Goal: Task Accomplishment & Management: Manage account settings

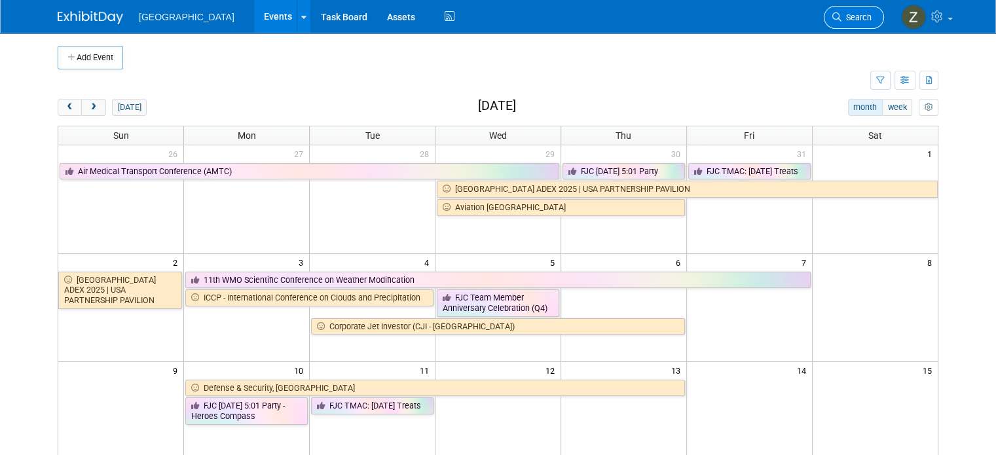
click at [859, 26] on link "Search" at bounding box center [854, 17] width 60 height 23
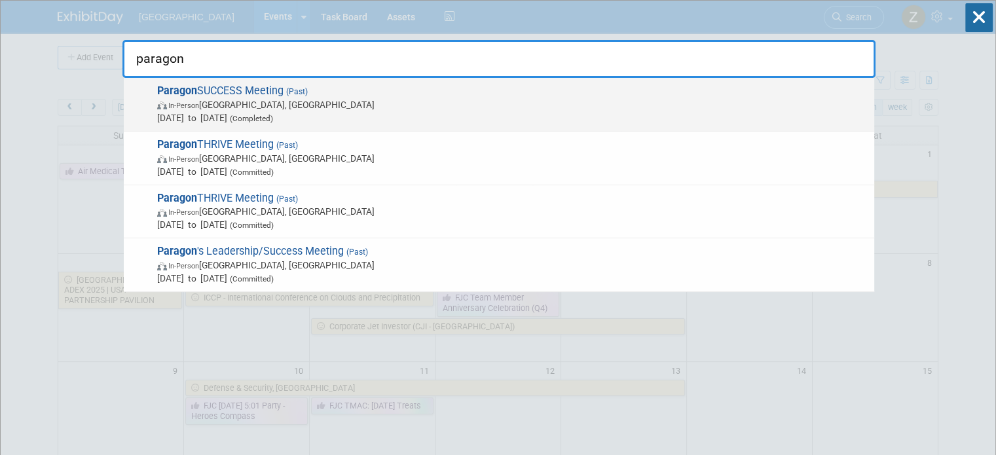
type input "paragon"
click at [563, 111] on span "Jul 15, 2025 to Jul 17, 2025 (Completed)" at bounding box center [512, 117] width 711 height 13
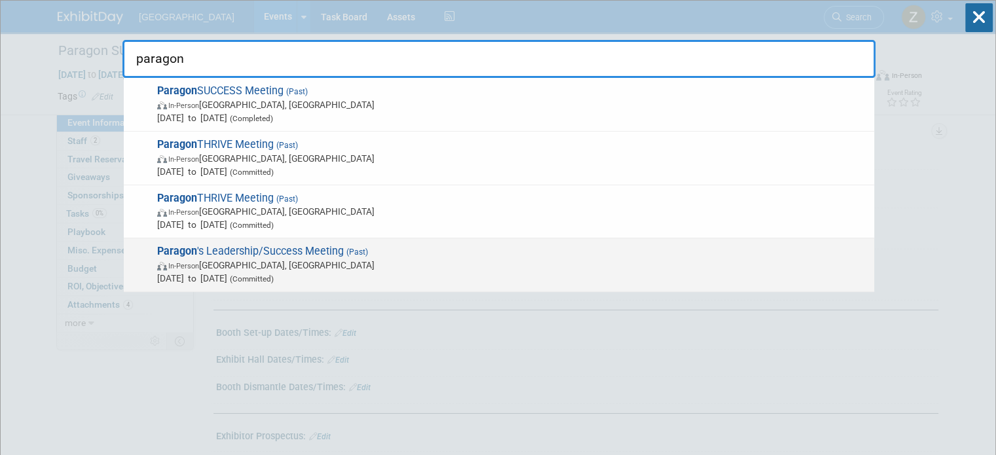
type input "paragon"
click at [494, 267] on span "In-Person Dallas, TX" at bounding box center [512, 265] width 711 height 13
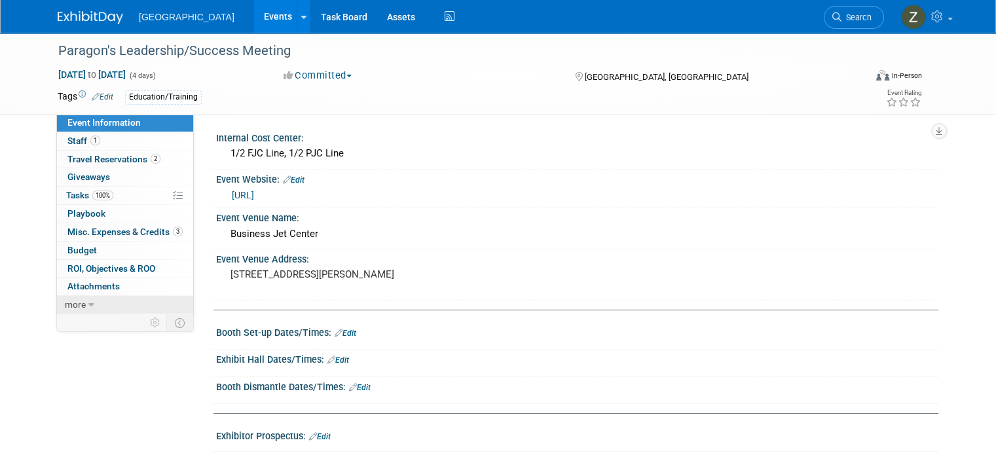
click at [131, 298] on link "more" at bounding box center [125, 305] width 136 height 18
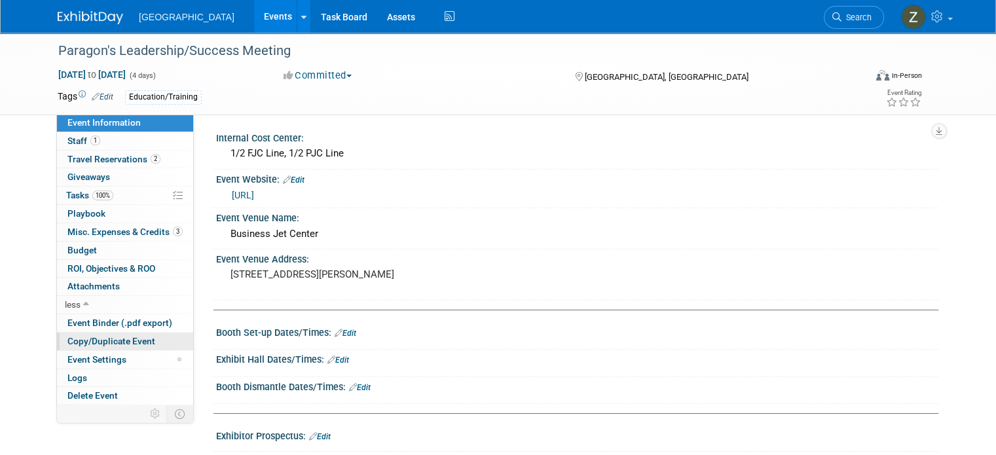
click at [120, 338] on span "Copy/Duplicate Event" at bounding box center [111, 341] width 88 height 10
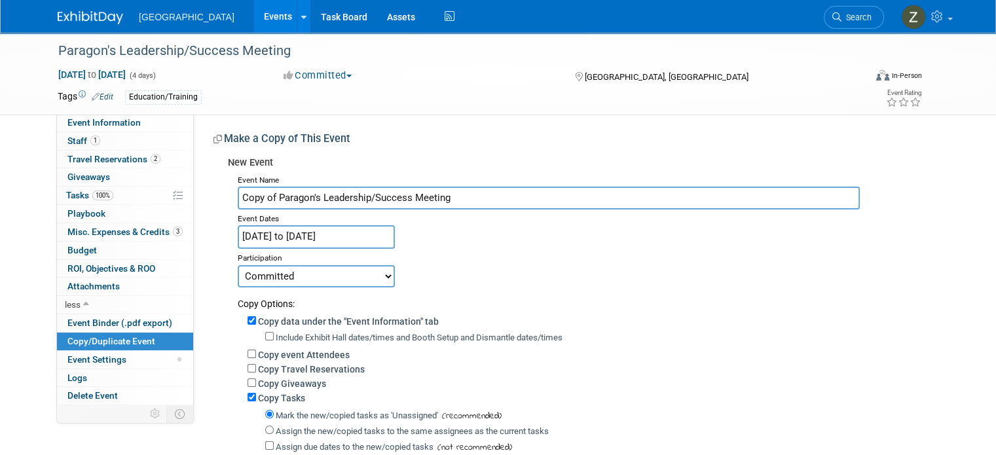
scroll to position [39, 0]
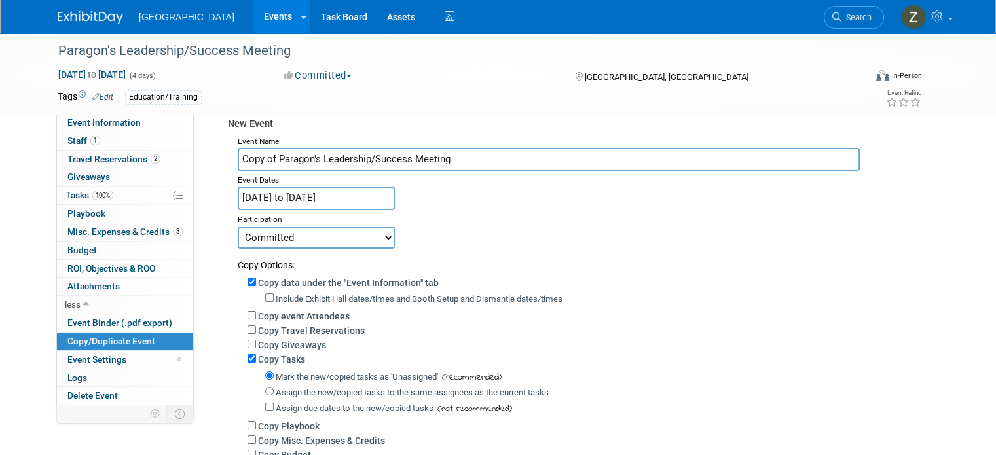
drag, startPoint x: 266, startPoint y: 157, endPoint x: 200, endPoint y: 153, distance: 66.3
click at [200, 153] on div "Internal Cost Center: 1/2 FJC Line, 1/2 PJC Line Event Website: Edit http://N/A…" at bounding box center [566, 293] width 745 height 436
type input "Paragon's Leadership/Success Meeting"
click at [329, 193] on input "Jun 7, 2022 to Jun 10, 2022" at bounding box center [316, 198] width 157 height 23
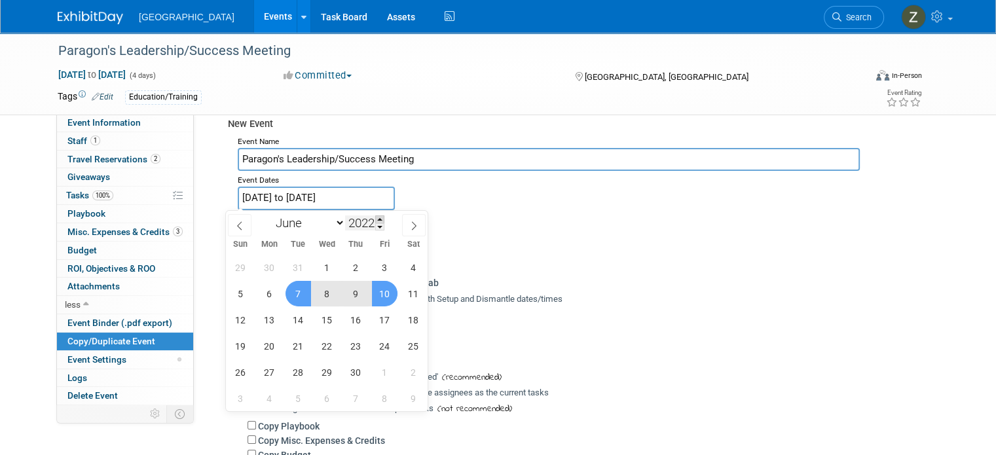
click at [377, 219] on span at bounding box center [379, 219] width 9 height 8
type input "2025"
click at [405, 225] on span at bounding box center [414, 225] width 24 height 22
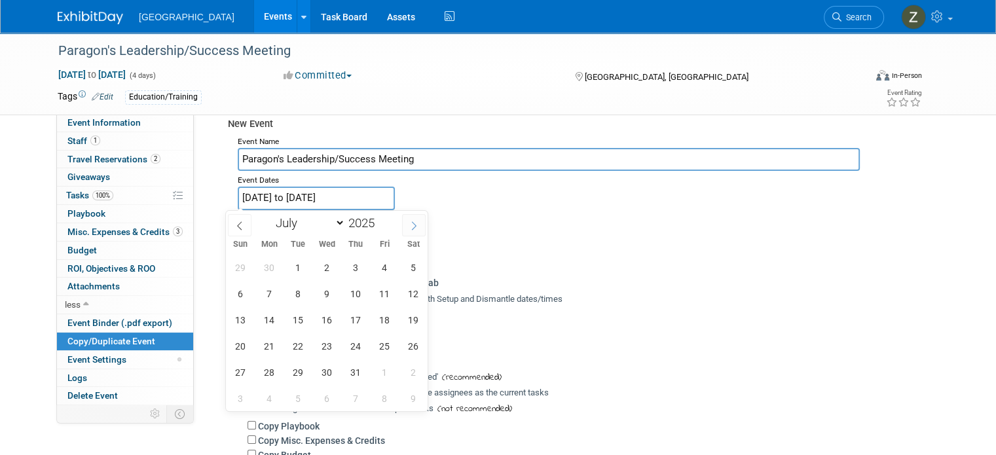
click at [405, 225] on span at bounding box center [414, 225] width 24 height 22
click at [406, 227] on span at bounding box center [414, 225] width 24 height 22
select select "10"
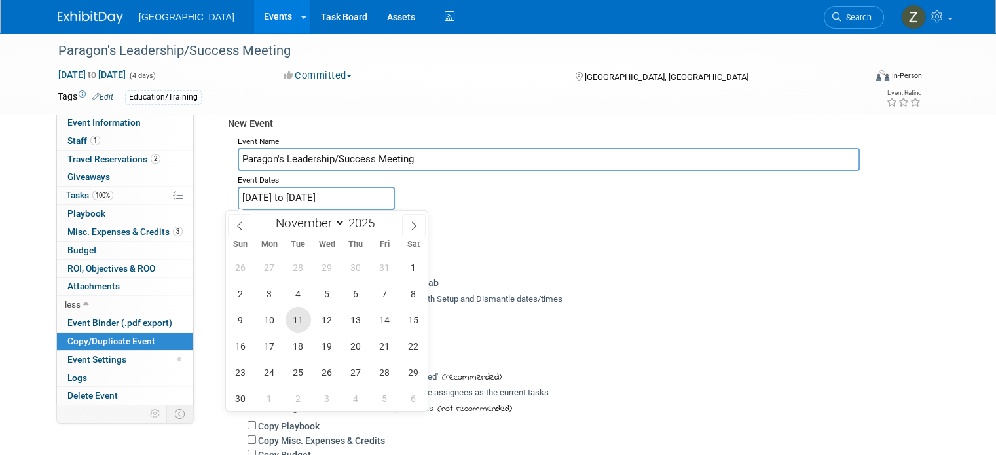
click at [304, 311] on span "11" at bounding box center [299, 320] width 26 height 26
click at [356, 318] on span "13" at bounding box center [356, 320] width 26 height 26
type input "Nov 11, 2025 to Nov 13, 2025"
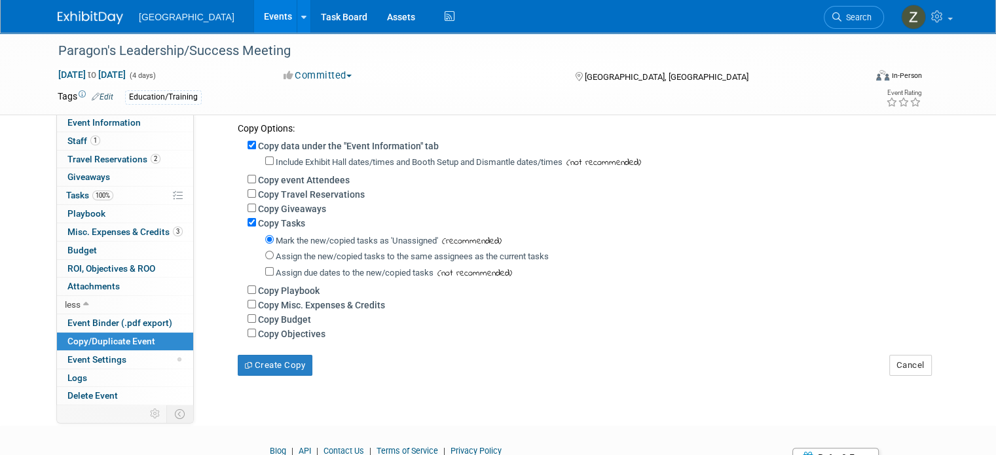
scroll to position [193, 0]
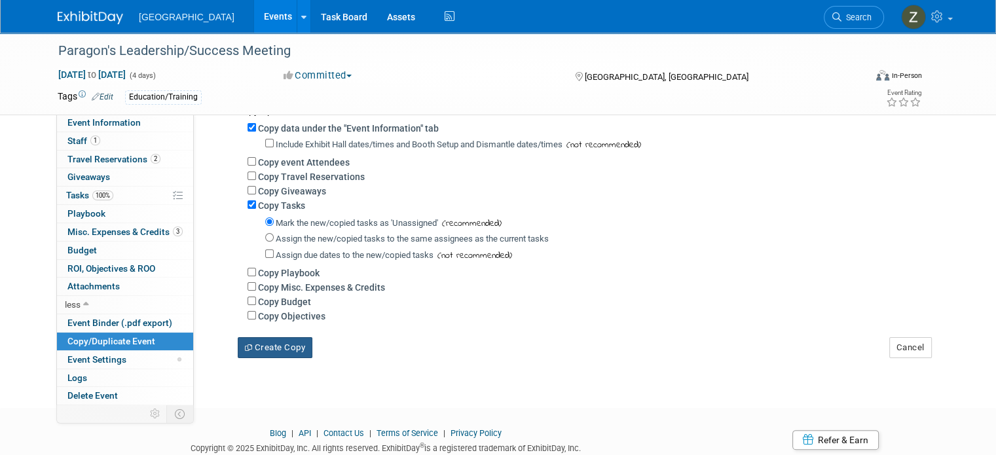
click at [278, 339] on button "Create Copy" at bounding box center [275, 347] width 75 height 21
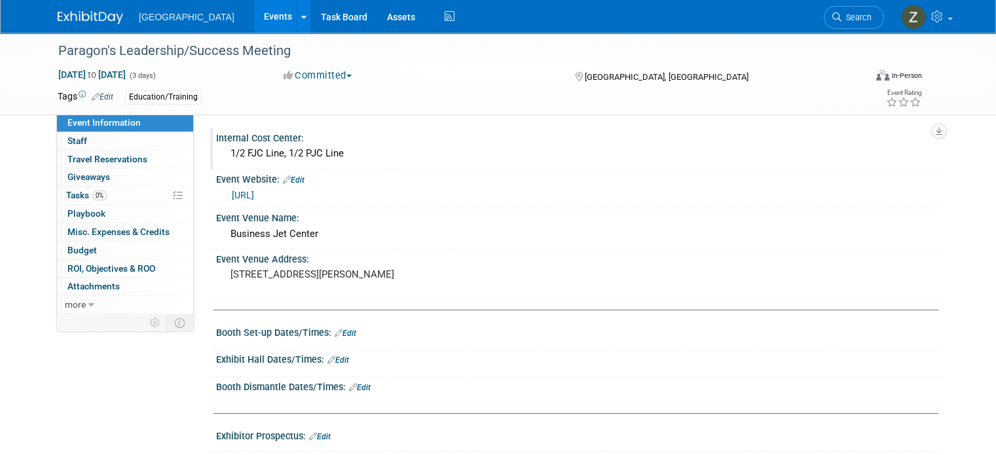
click at [345, 153] on div "1/2 FJC Line, 1/2 PJC Line" at bounding box center [577, 153] width 703 height 20
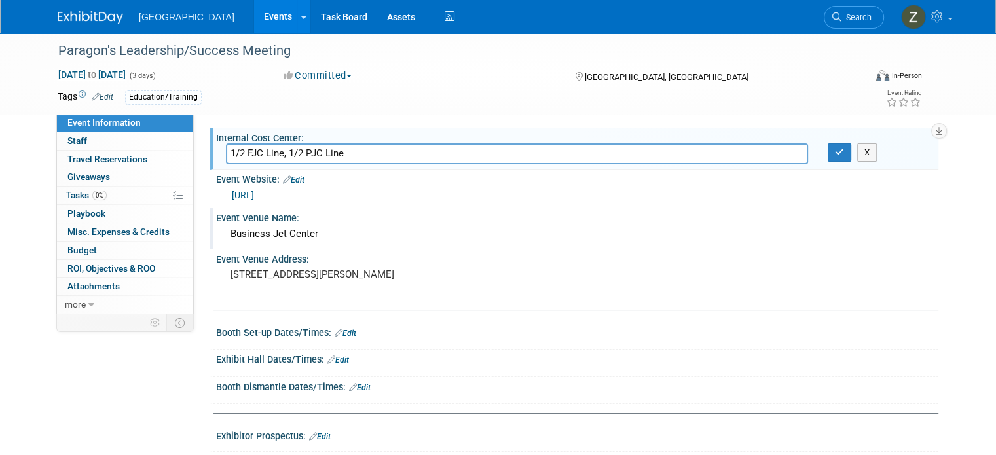
scroll to position [51, 0]
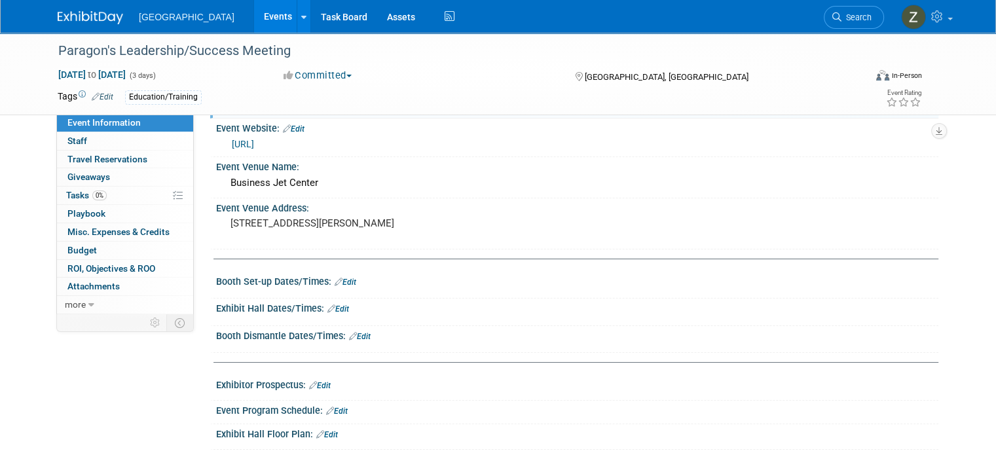
click at [283, 130] on link "Edit" at bounding box center [294, 128] width 22 height 9
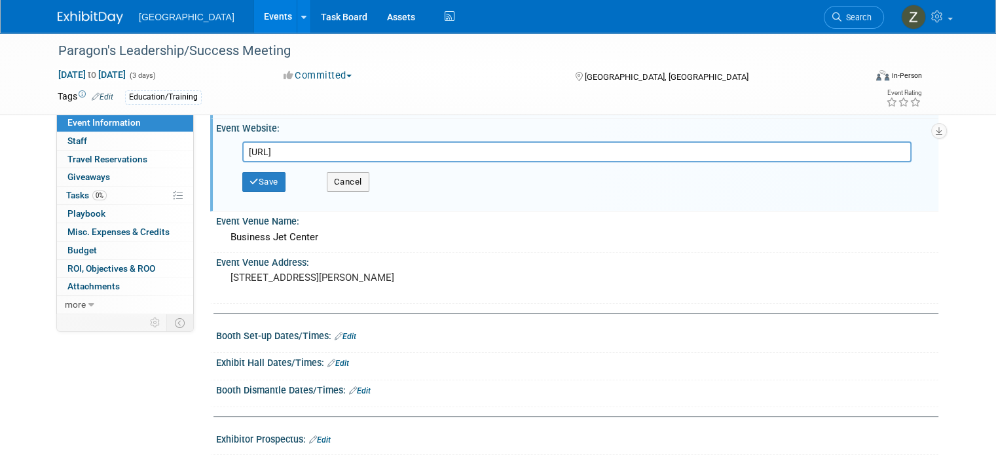
drag, startPoint x: 283, startPoint y: 151, endPoint x: 202, endPoint y: 146, distance: 81.4
click at [210, 146] on div "Event Website: Edit http://N/A http://N/A Save Cancel" at bounding box center [574, 165] width 728 height 93
click at [252, 174] on button "Save" at bounding box center [263, 182] width 43 height 20
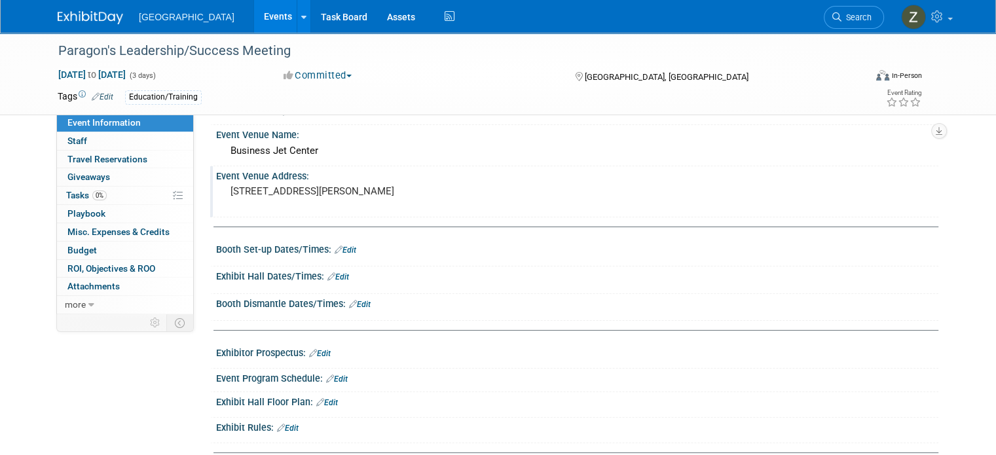
scroll to position [50, 0]
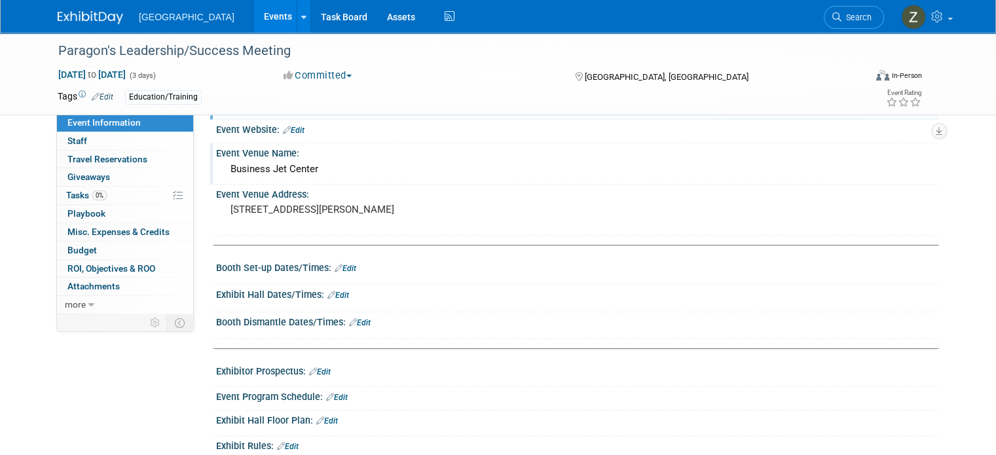
click at [365, 170] on div "Business Jet Center" at bounding box center [577, 169] width 703 height 20
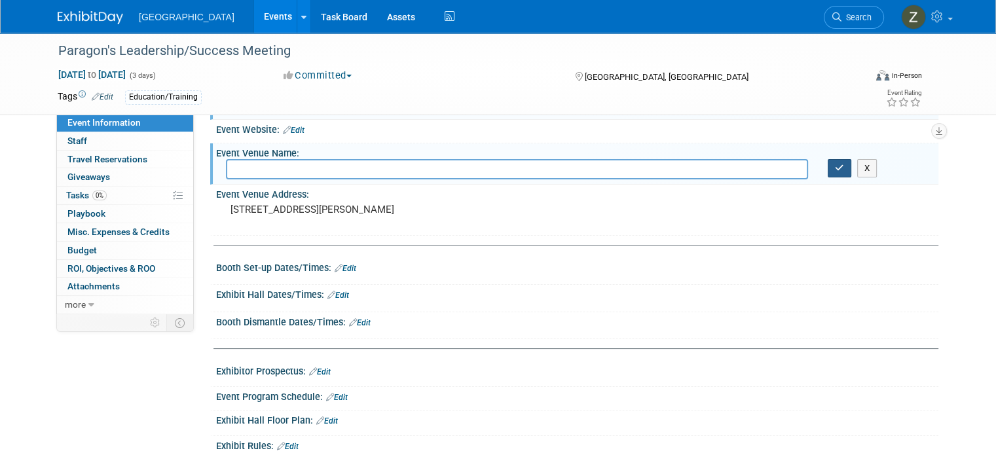
click at [844, 170] on icon "button" at bounding box center [839, 168] width 9 height 9
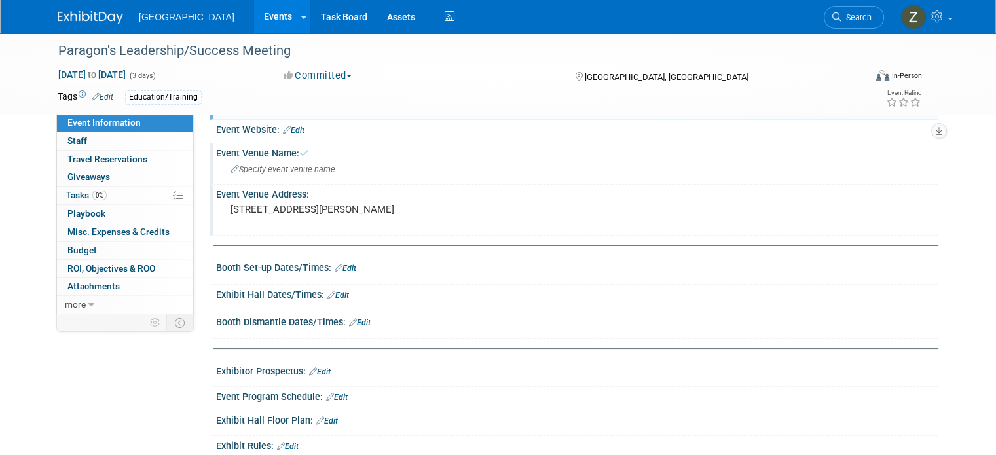
click at [607, 214] on div "Event Venue Address: 8611 Lemmon Ave Dallas, TX 75209" at bounding box center [574, 210] width 728 height 50
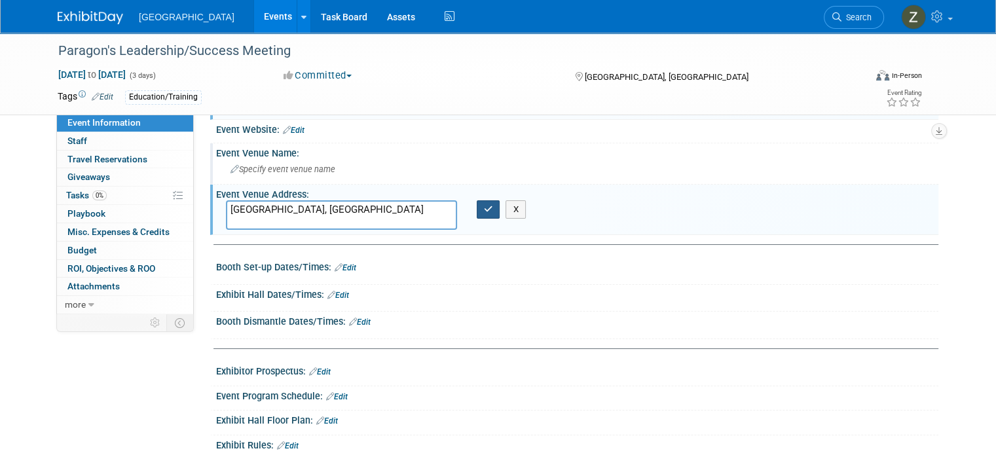
type textarea "[GEOGRAPHIC_DATA], [GEOGRAPHIC_DATA]"
click at [478, 206] on button "button" at bounding box center [489, 209] width 24 height 18
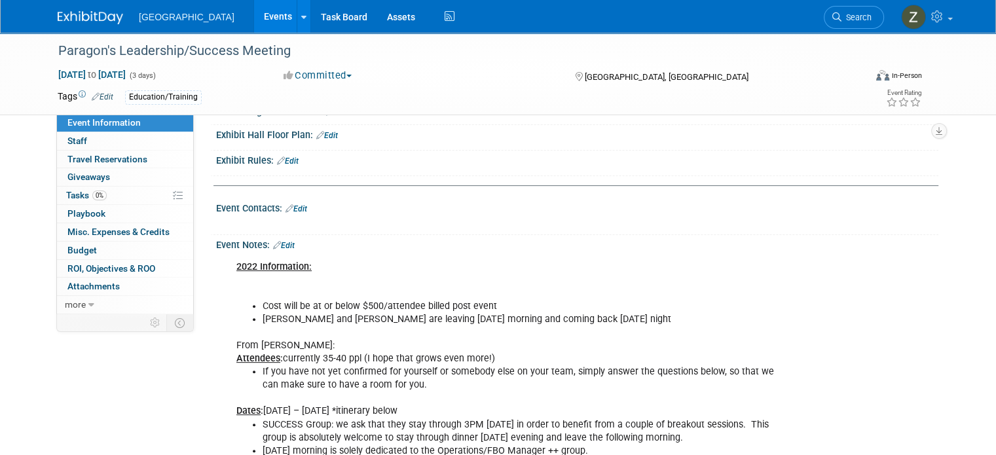
scroll to position [335, 0]
click at [274, 241] on link "Edit" at bounding box center [284, 245] width 22 height 9
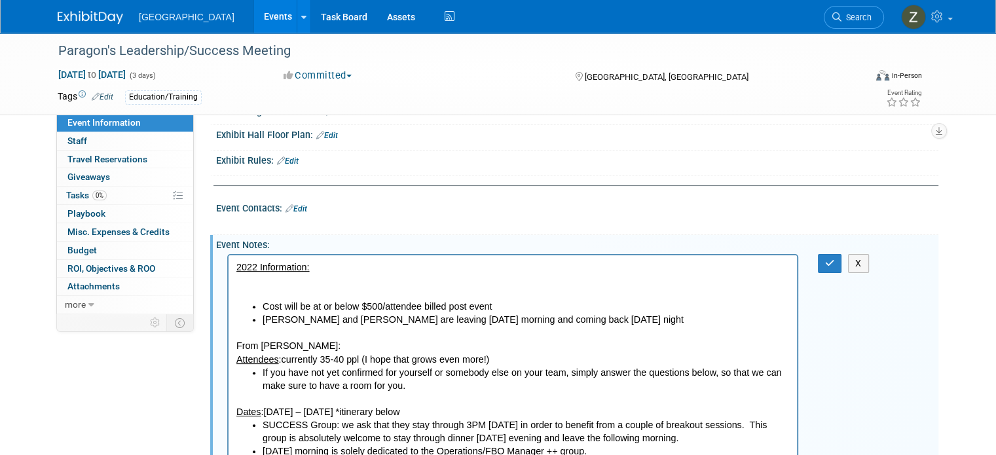
scroll to position [0, 0]
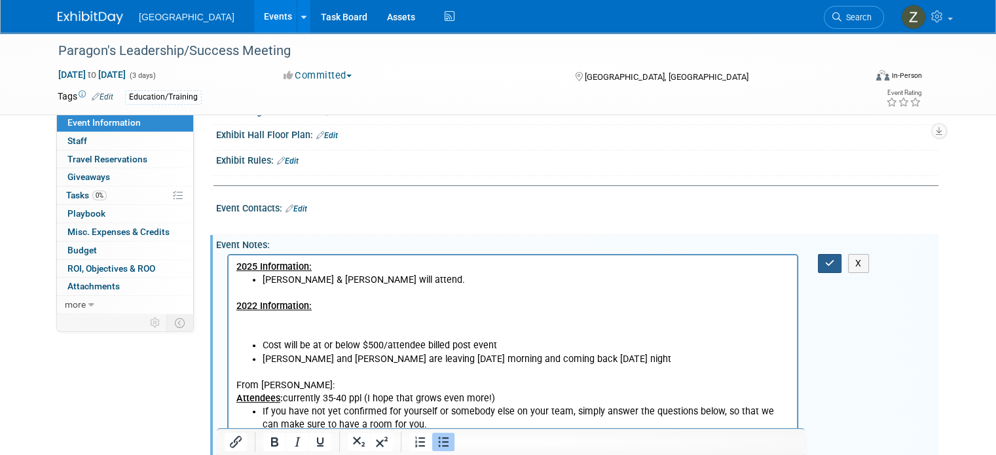
click at [835, 260] on icon "button" at bounding box center [830, 263] width 10 height 9
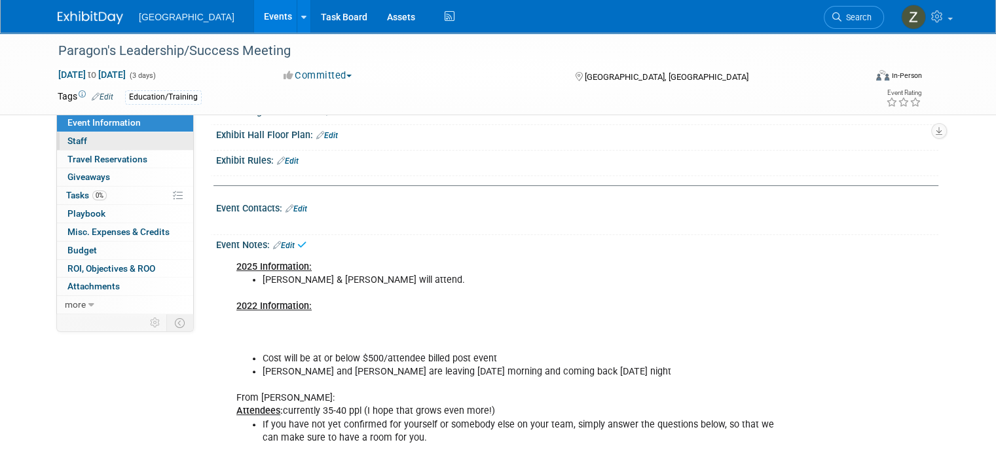
click at [110, 145] on link "0 Staff 0" at bounding box center [125, 141] width 136 height 18
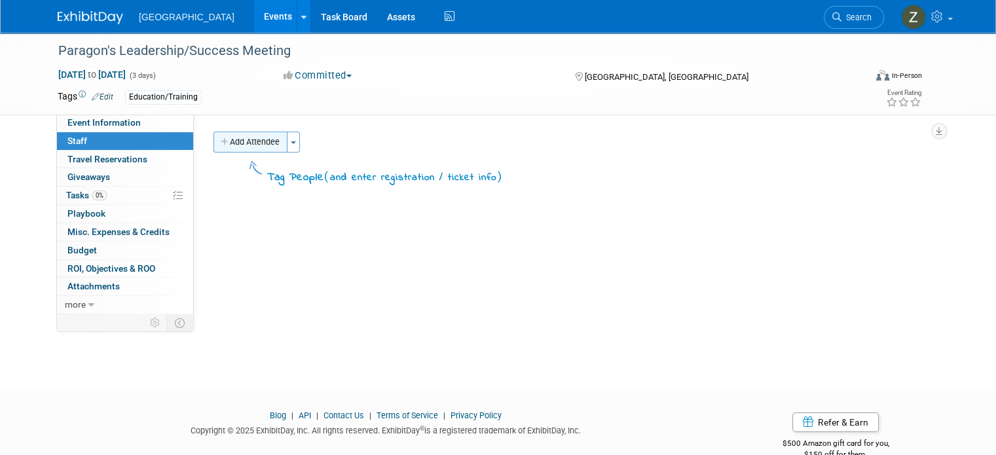
click at [244, 141] on button "Add Attendee" at bounding box center [251, 142] width 74 height 21
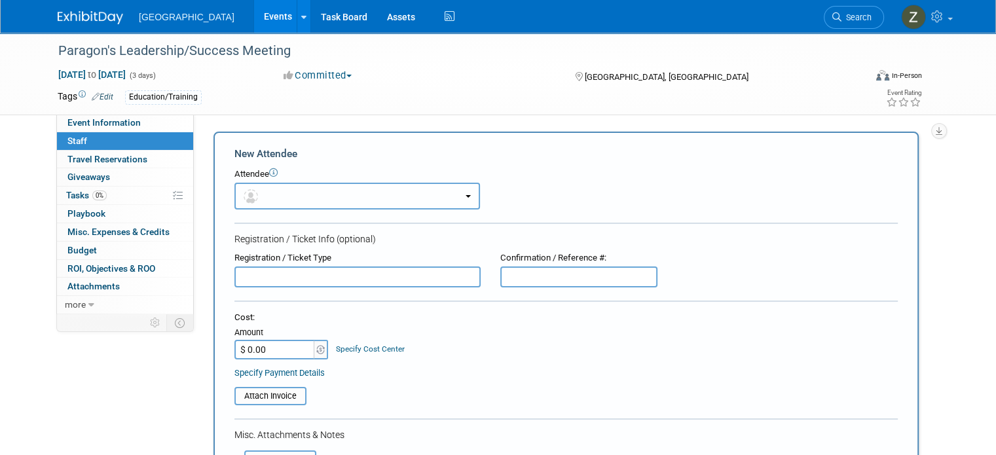
click at [333, 198] on button "button" at bounding box center [357, 196] width 246 height 27
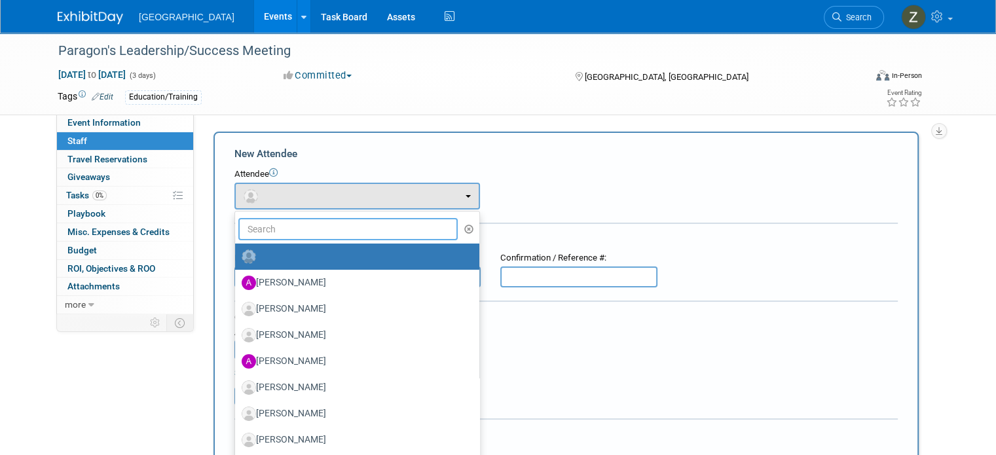
click at [339, 222] on input "text" at bounding box center [347, 229] width 219 height 22
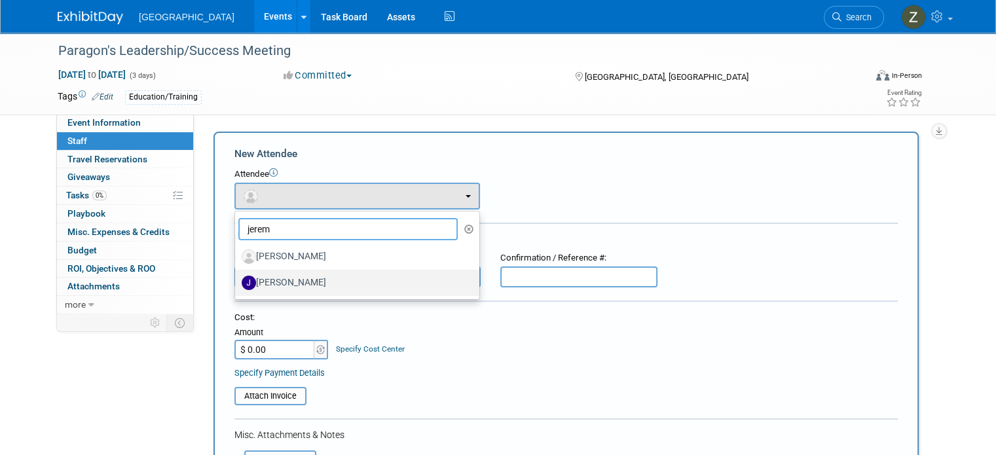
type input "jerem"
click at [336, 282] on label "Jeremy Sobolik" at bounding box center [354, 282] width 225 height 21
click at [237, 282] on input "Jeremy Sobolik" at bounding box center [233, 281] width 9 height 9
select select "73a80a0a-a1d6-4d70-b795-9d8cdba57ea9"
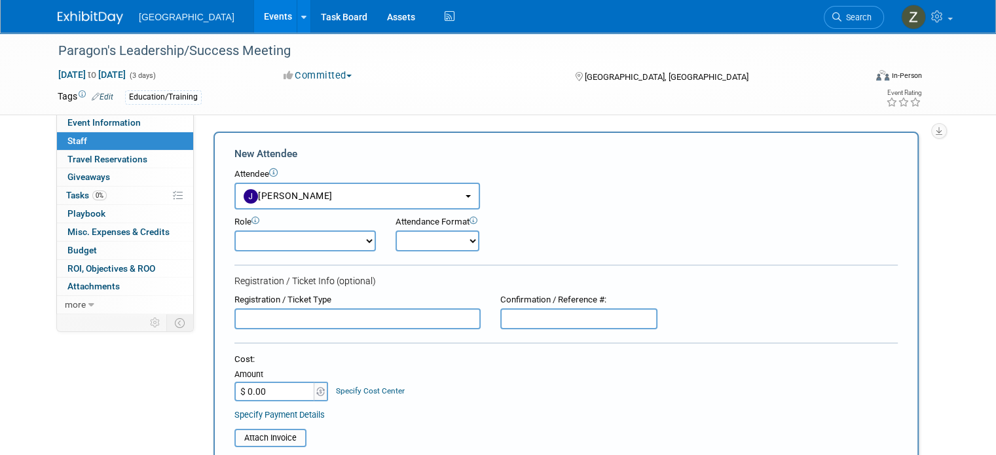
click at [325, 240] on select "Demonstrator Event Attendee Host Planner Presenter Sales Representative Set-up/…" at bounding box center [304, 241] width 141 height 21
click at [234, 231] on select "Demonstrator Event Attendee Host Planner Presenter Sales Representative Set-up/…" at bounding box center [304, 241] width 141 height 21
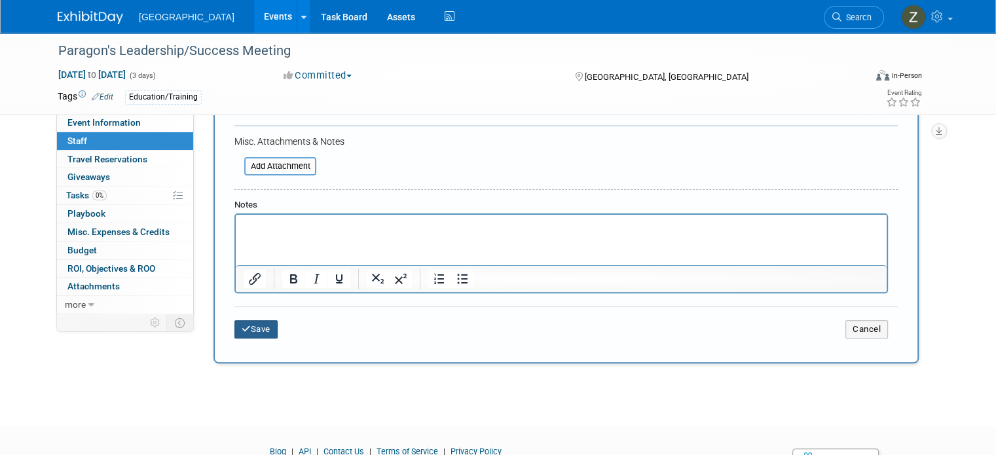
click at [245, 320] on button "Save" at bounding box center [255, 329] width 43 height 18
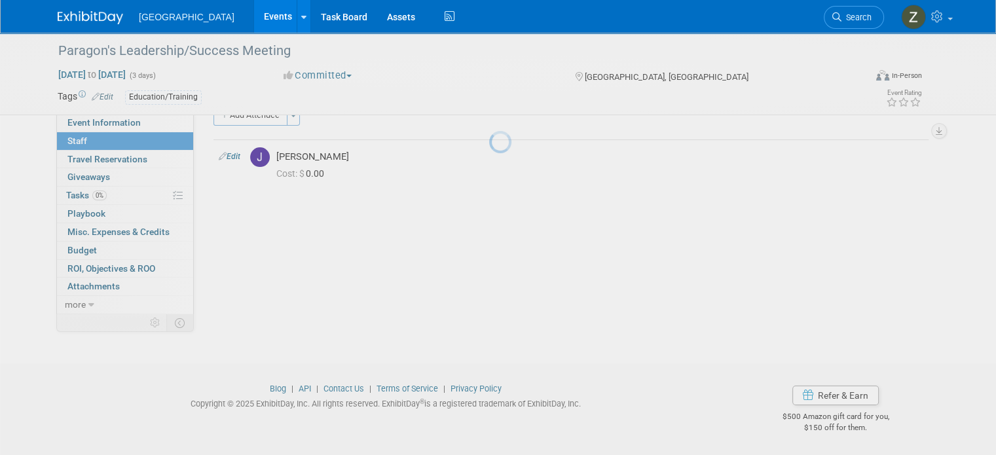
scroll to position [27, 0]
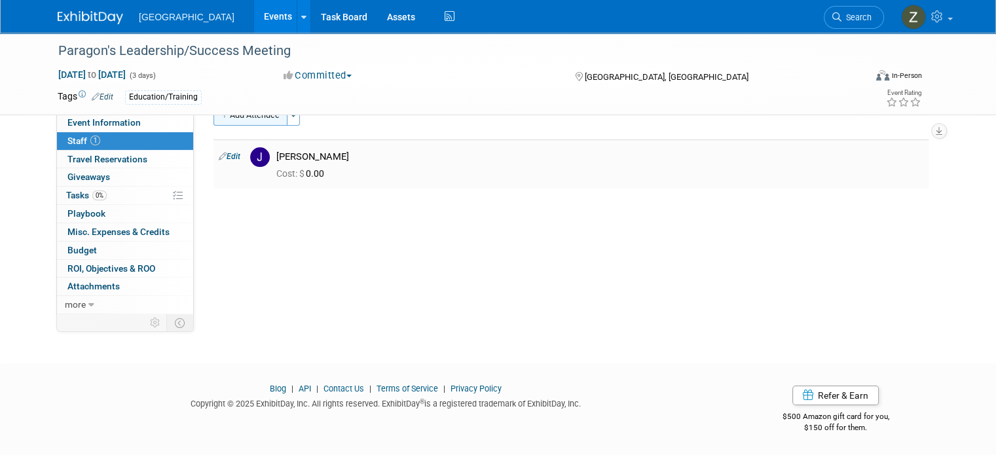
click at [265, 119] on button "Add Attendee" at bounding box center [251, 115] width 74 height 21
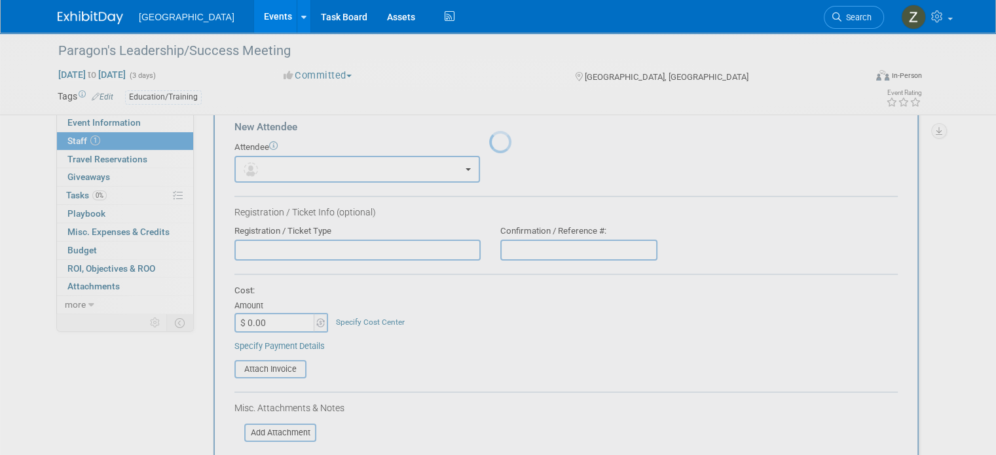
scroll to position [0, 0]
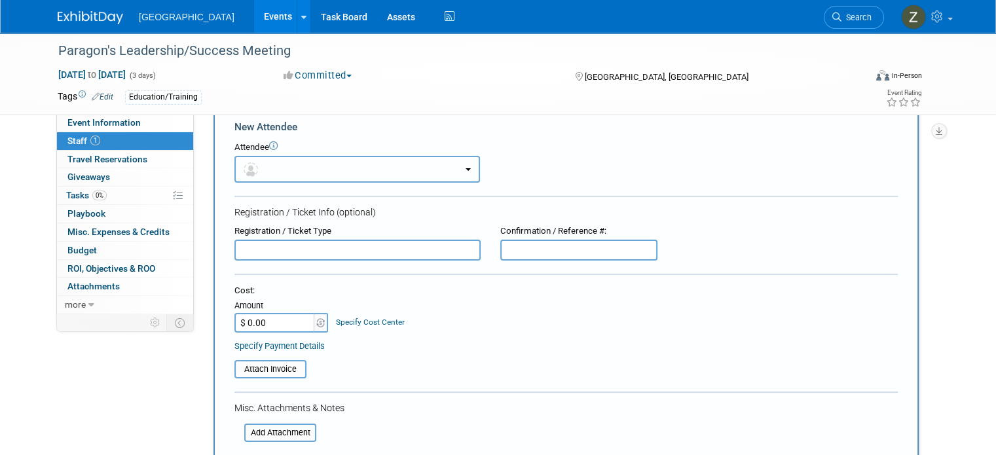
click at [318, 170] on button "button" at bounding box center [357, 169] width 246 height 27
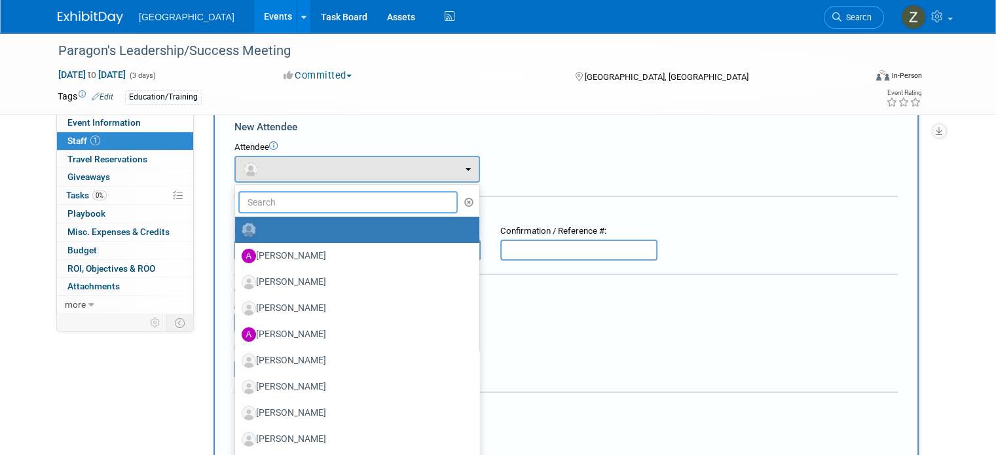
click at [315, 206] on input "text" at bounding box center [347, 202] width 219 height 22
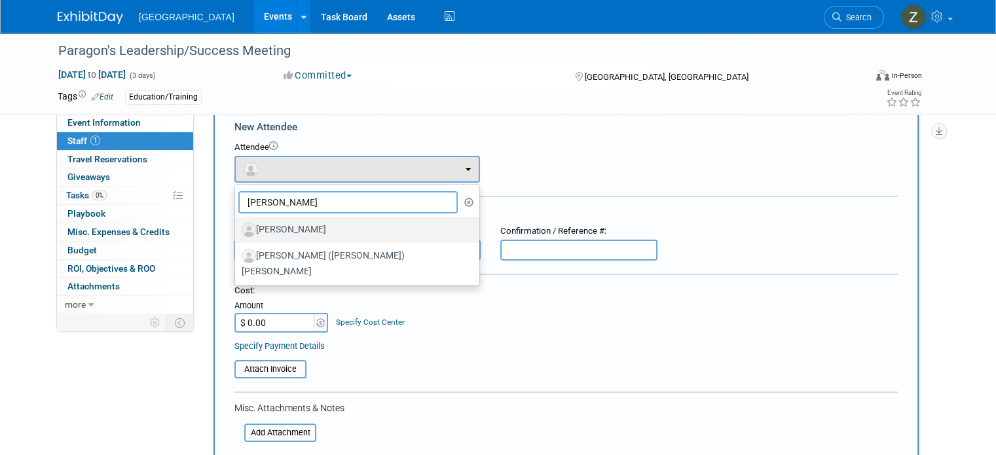
type input "michael"
click at [318, 230] on label "Michael Lawrence" at bounding box center [354, 229] width 225 height 21
click at [237, 230] on input "Michael Lawrence" at bounding box center [233, 228] width 9 height 9
select select "60f19d3e-a17f-46ba-a578-88bcab8cc59d"
select select "4"
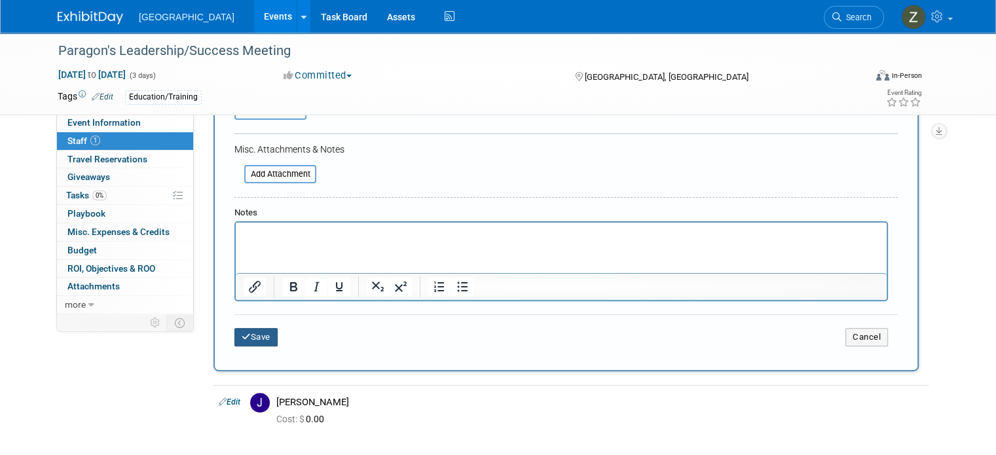
click at [255, 329] on button "Save" at bounding box center [255, 337] width 43 height 18
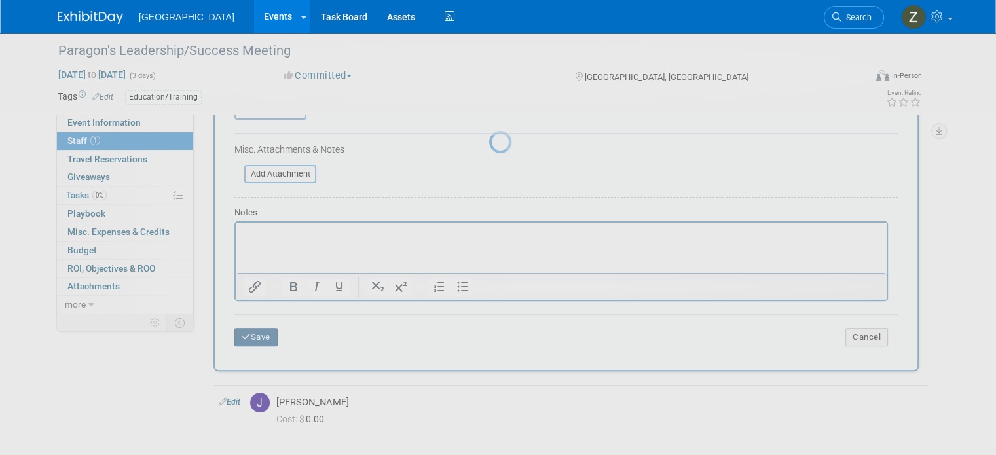
scroll to position [27, 0]
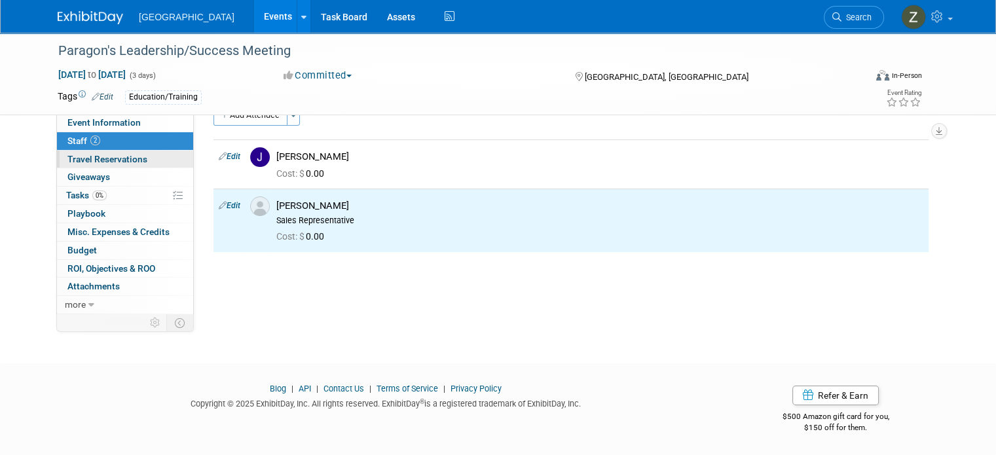
click at [116, 158] on span "Travel Reservations 0" at bounding box center [107, 159] width 80 height 10
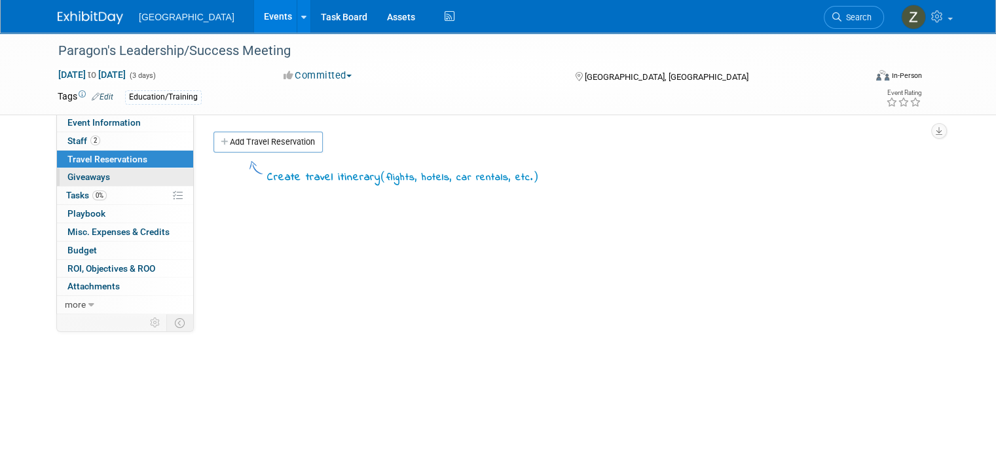
click at [118, 175] on link "0 Giveaways 0" at bounding box center [125, 177] width 136 height 18
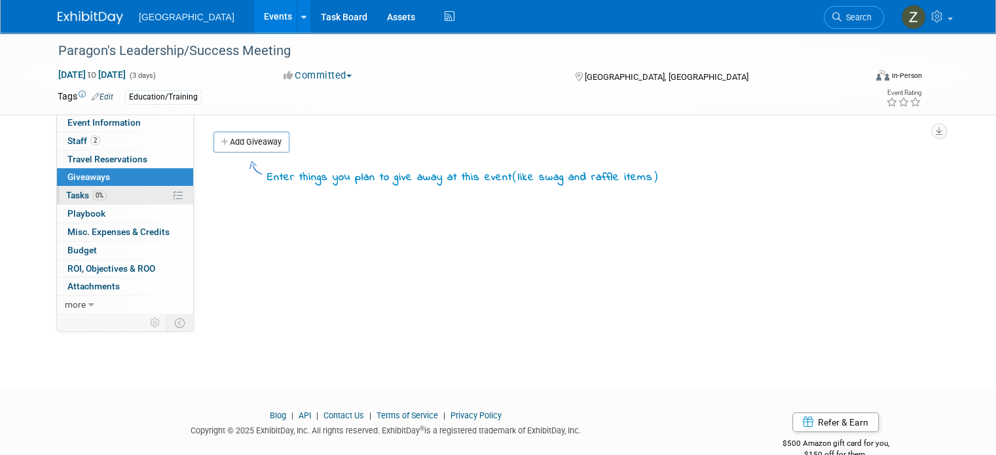
click at [115, 198] on link "0% Tasks 0%" at bounding box center [125, 196] width 136 height 18
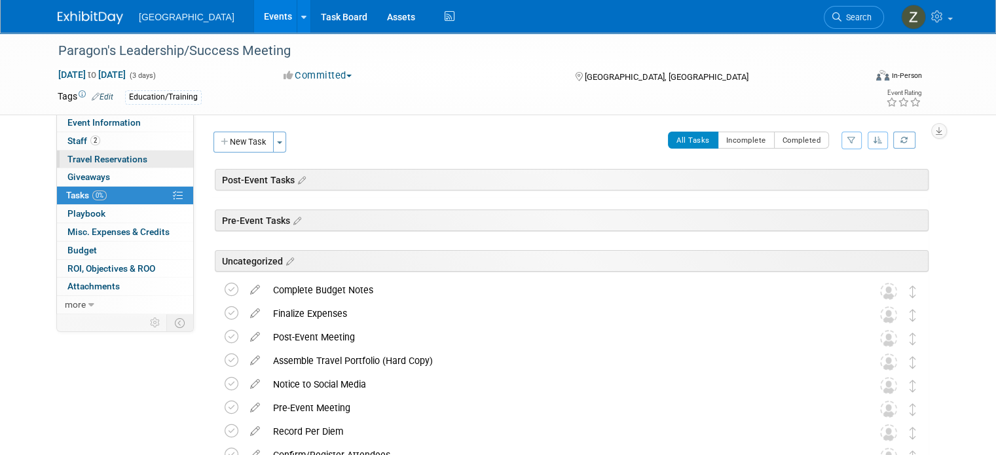
click at [133, 157] on span "Travel Reservations 0" at bounding box center [107, 159] width 80 height 10
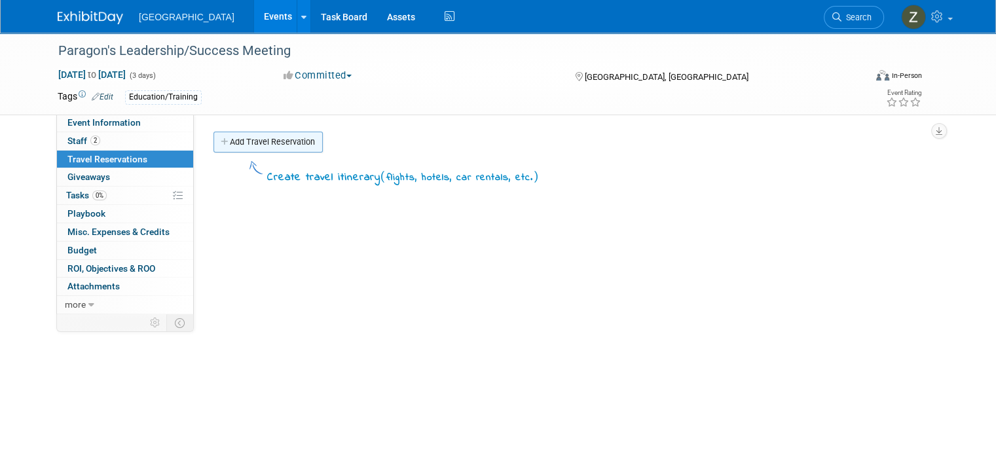
click at [234, 149] on link "Add Travel Reservation" at bounding box center [268, 142] width 109 height 21
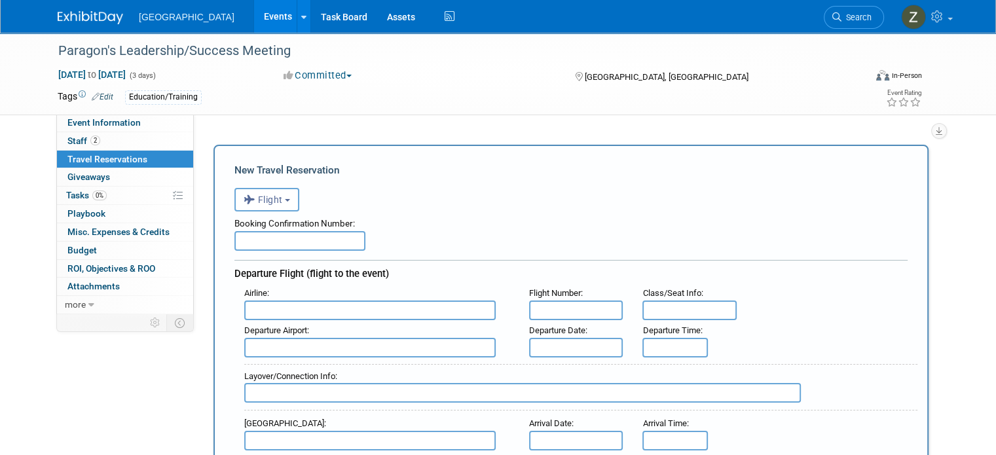
click at [318, 240] on input "text" at bounding box center [299, 241] width 131 height 20
paste input "HIAQM9"
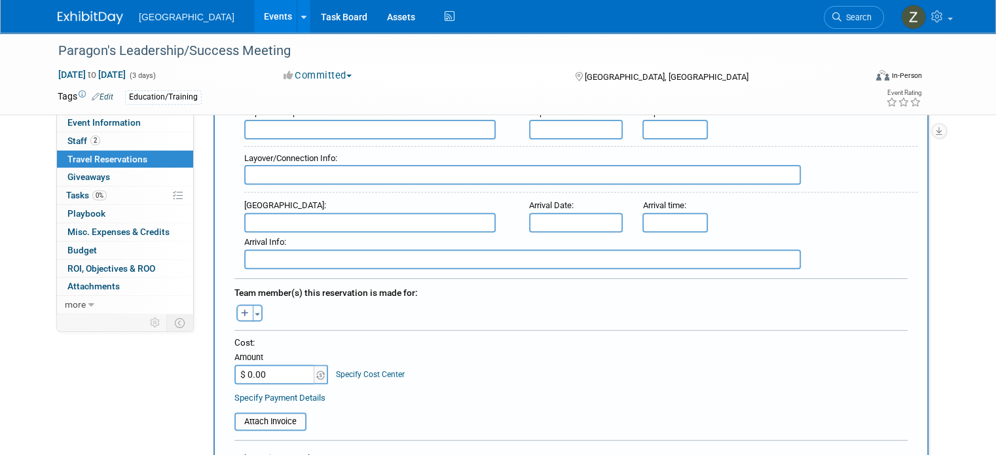
scroll to position [453, 0]
type input "HIAQM9"
click at [278, 365] on input "$ 0.00" at bounding box center [275, 375] width 82 height 20
type input "$ 540.37"
click at [241, 310] on icon "button" at bounding box center [245, 314] width 8 height 9
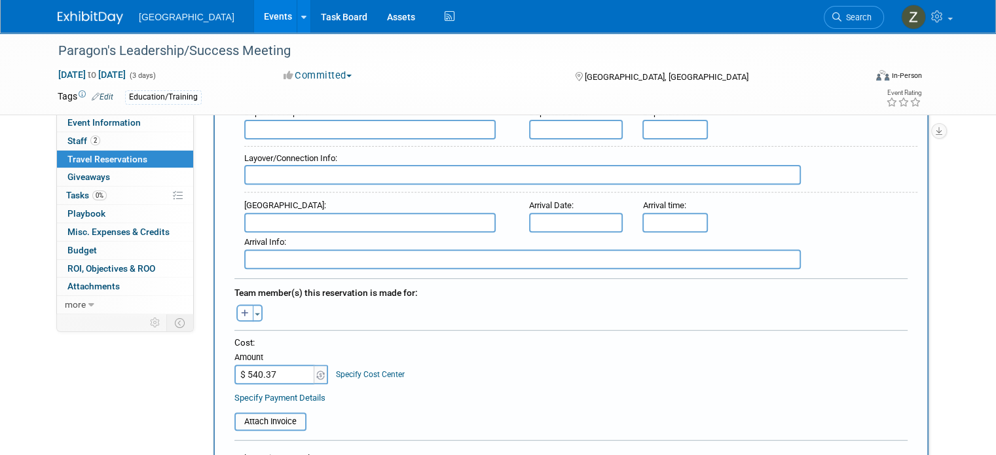
select select
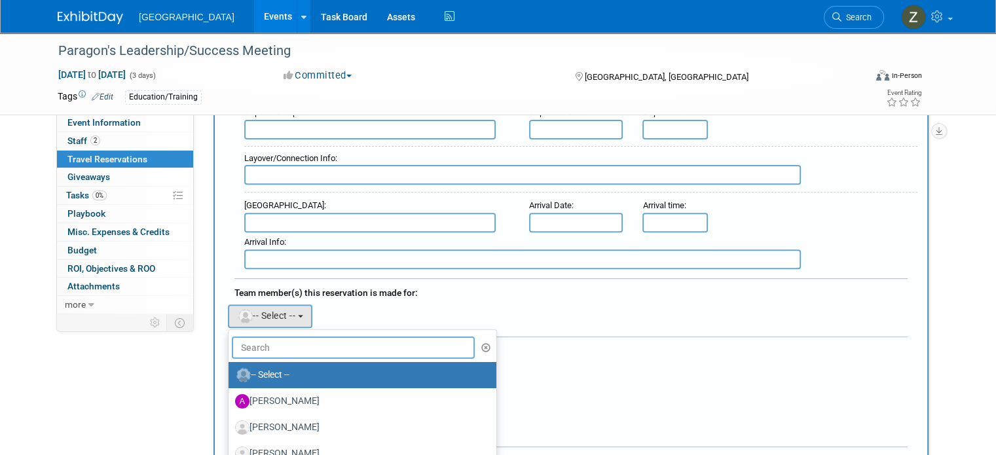
click at [261, 340] on input "text" at bounding box center [353, 348] width 243 height 22
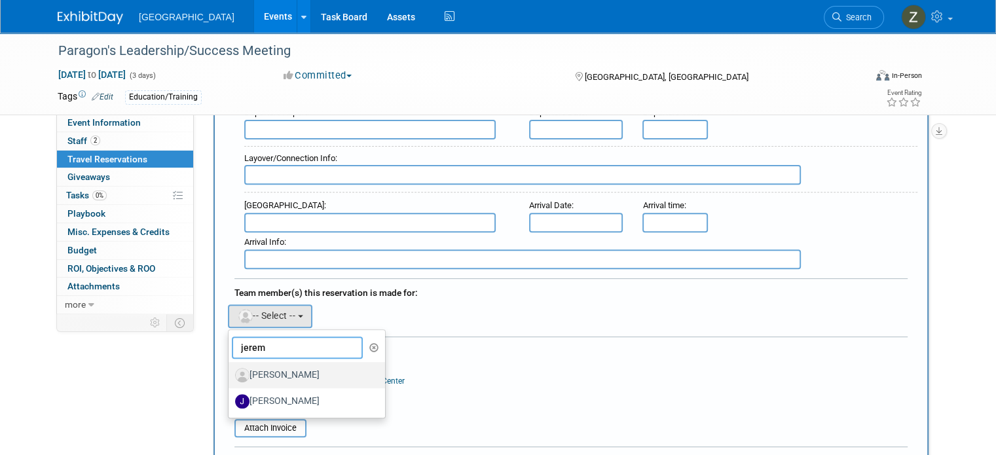
type input "jerem"
click at [270, 370] on label "[PERSON_NAME]" at bounding box center [303, 375] width 137 height 21
click at [231, 370] on input "[PERSON_NAME]" at bounding box center [226, 373] width 9 height 9
select select "f7bb533e-ea1f-4fbd-9456-0c0b696b4705"
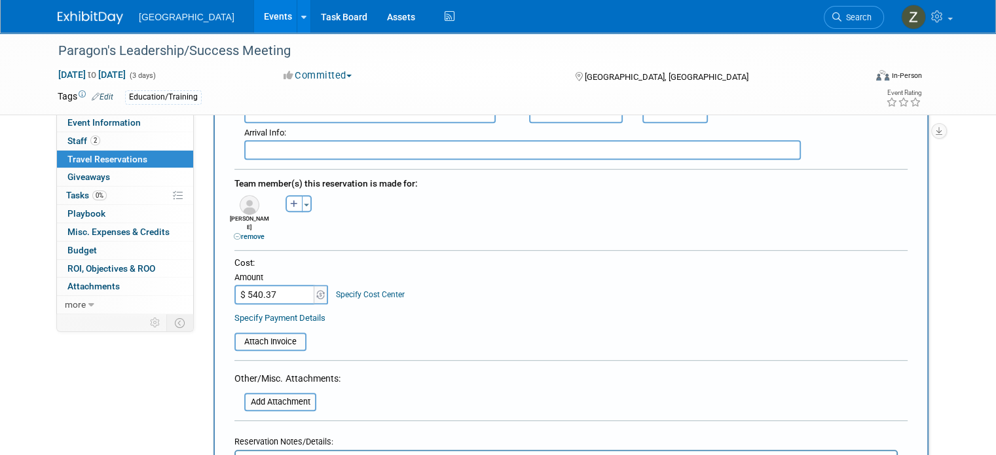
scroll to position [562, 0]
click at [240, 233] on link "remove" at bounding box center [249, 237] width 31 height 9
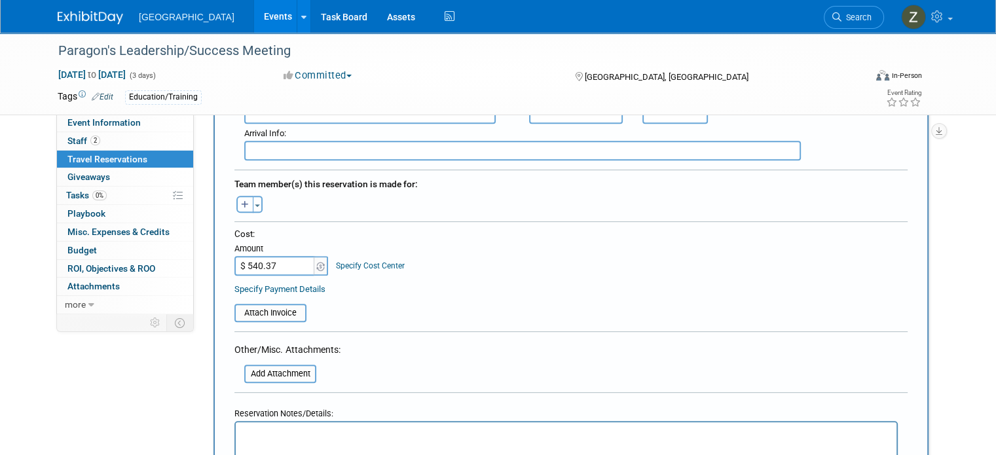
click at [241, 201] on icon "button" at bounding box center [245, 205] width 8 height 9
select select
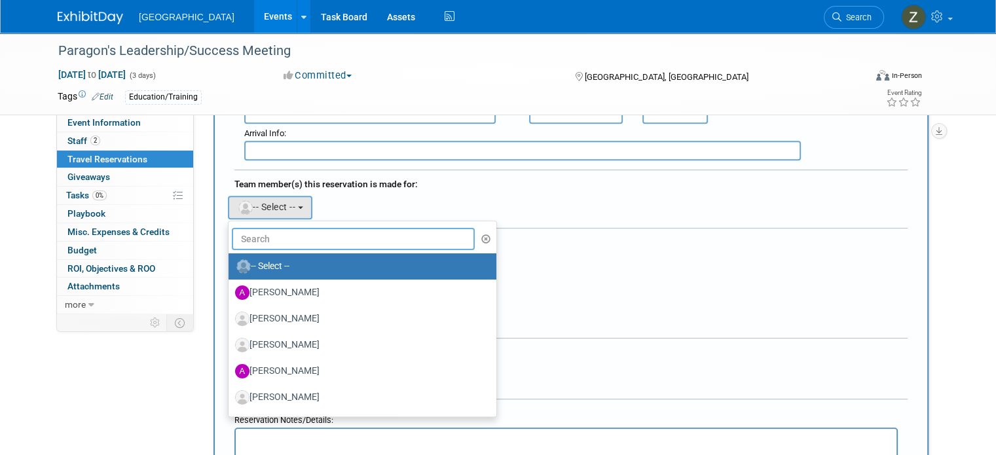
click at [311, 230] on input "text" at bounding box center [353, 239] width 243 height 22
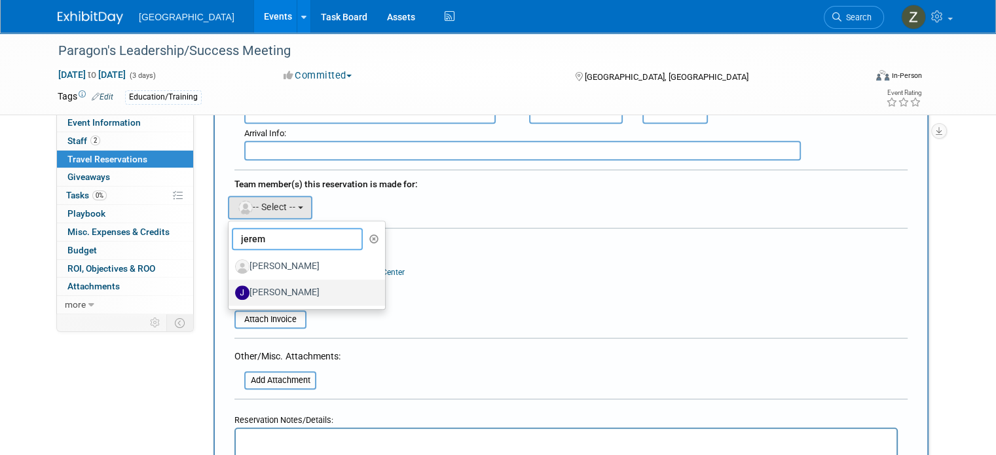
type input "jerem"
click at [308, 282] on label "[PERSON_NAME]" at bounding box center [303, 292] width 137 height 21
click at [231, 287] on input "[PERSON_NAME]" at bounding box center [226, 291] width 9 height 9
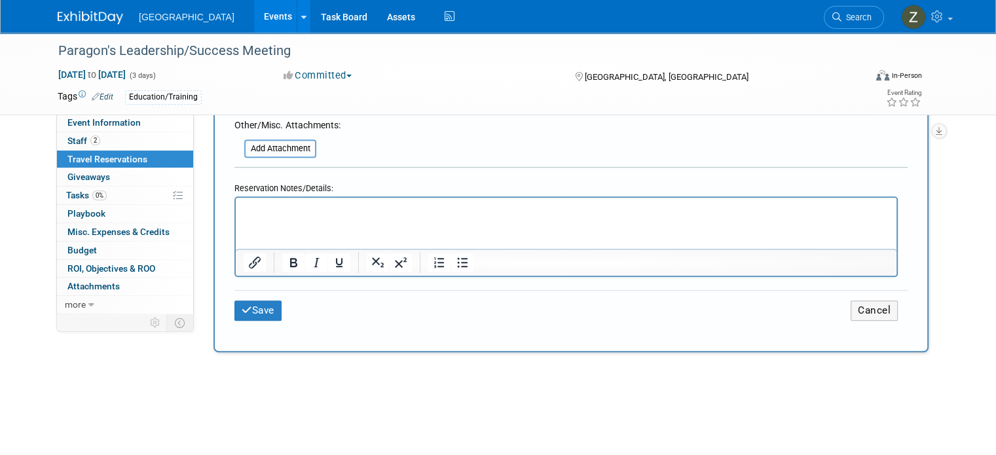
scroll to position [825, 0]
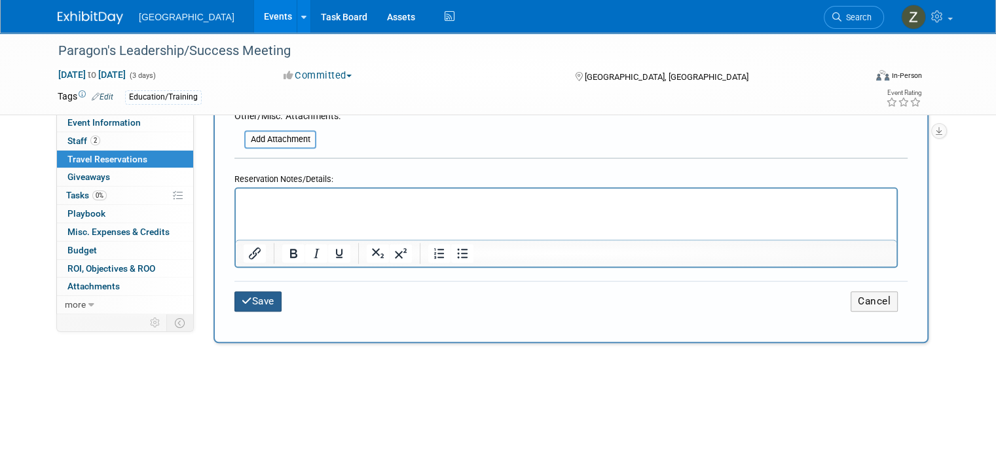
click at [255, 291] on button "Save" at bounding box center [257, 301] width 47 height 20
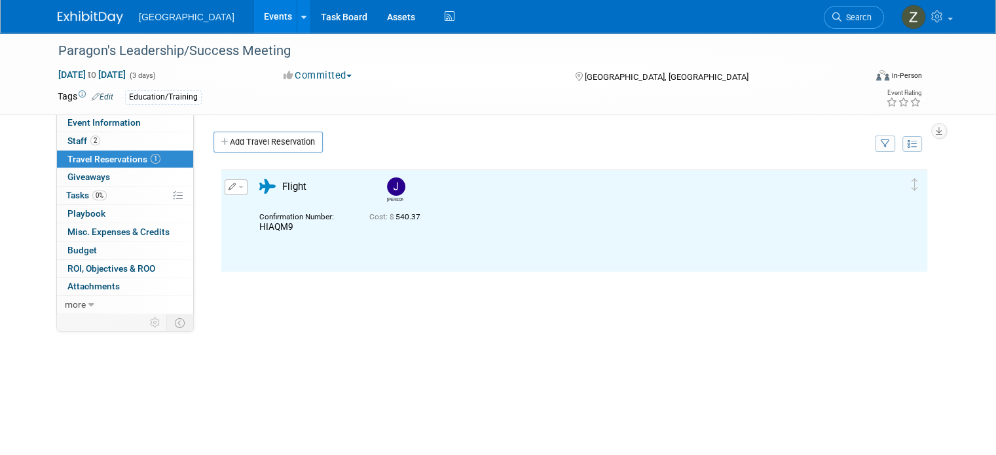
scroll to position [0, 0]
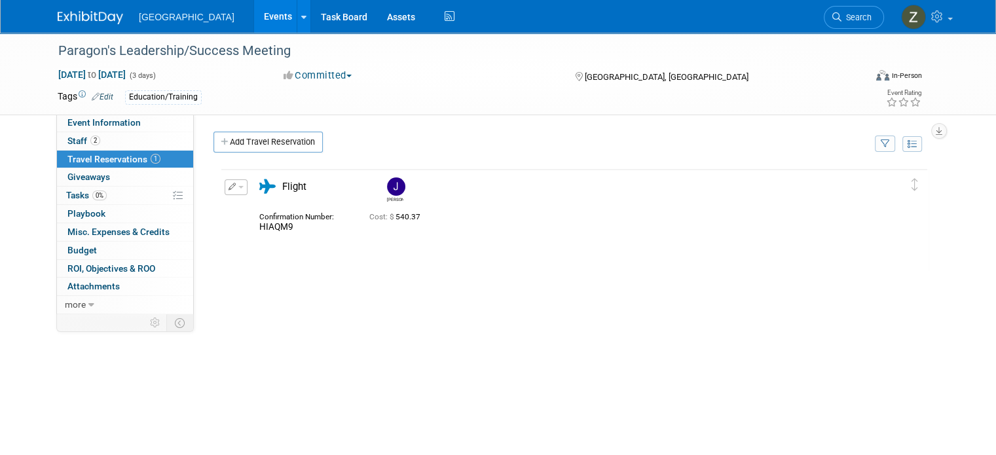
click at [254, 29] on link "Events" at bounding box center [278, 16] width 48 height 33
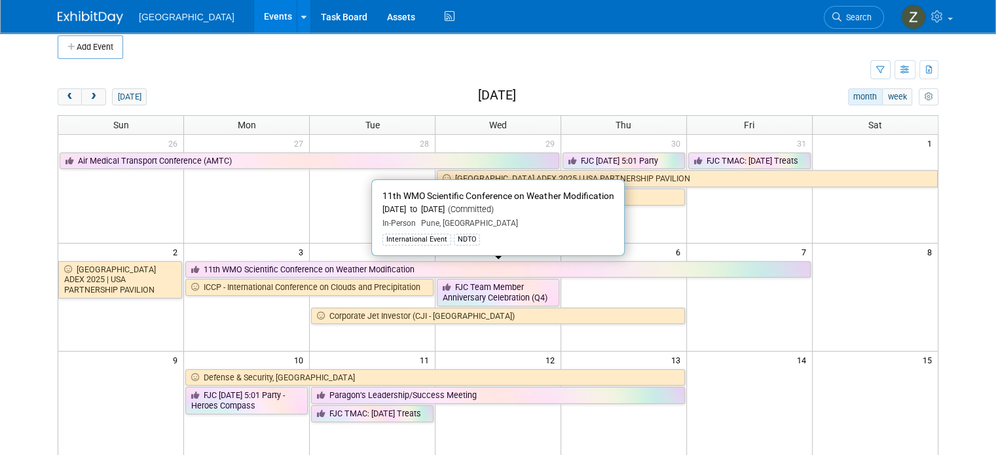
scroll to position [33, 0]
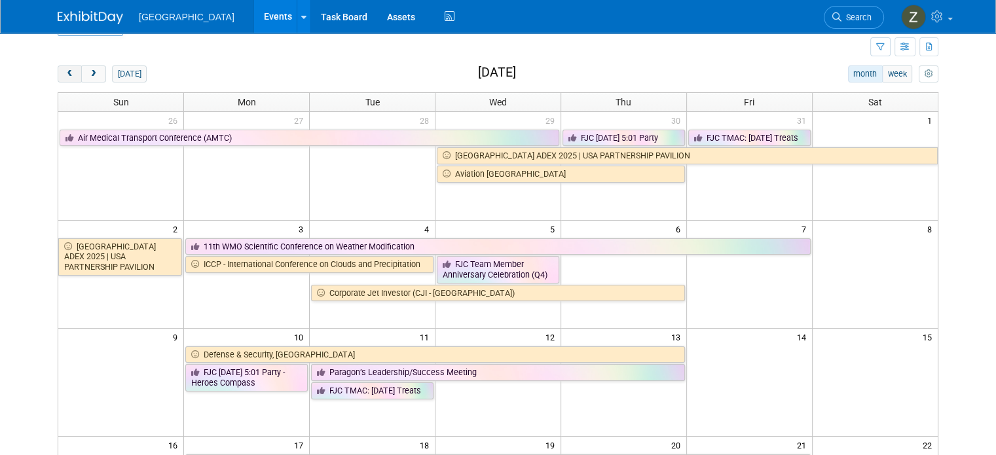
click at [65, 73] on span "prev" at bounding box center [70, 74] width 10 height 9
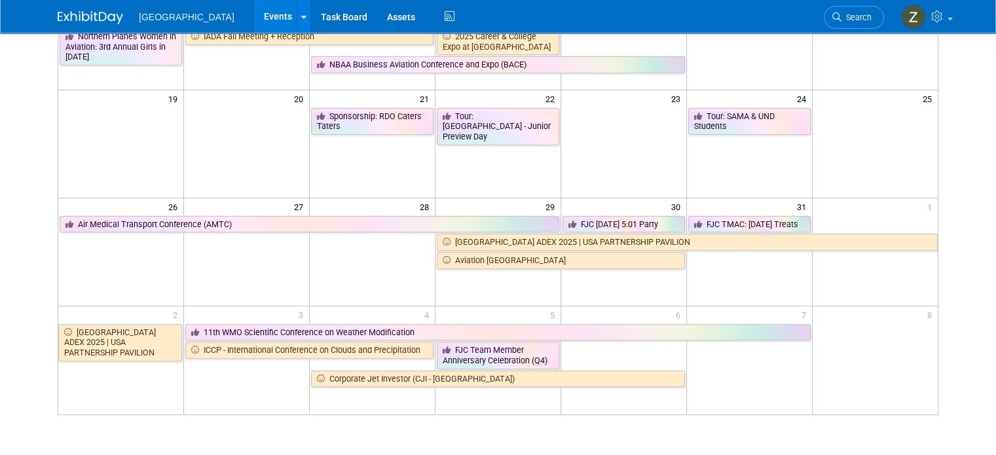
scroll to position [274, 0]
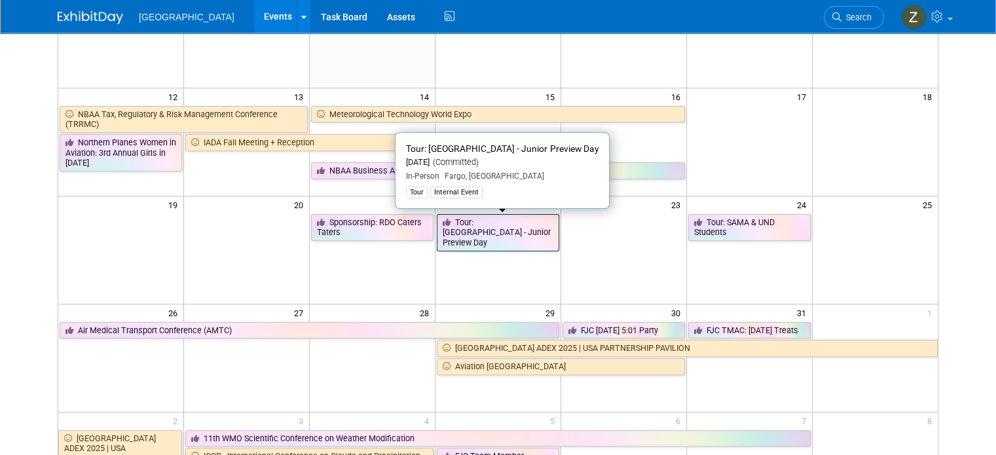
click at [514, 225] on link "Tour: [GEOGRAPHIC_DATA] - Junior Preview Day" at bounding box center [498, 232] width 122 height 37
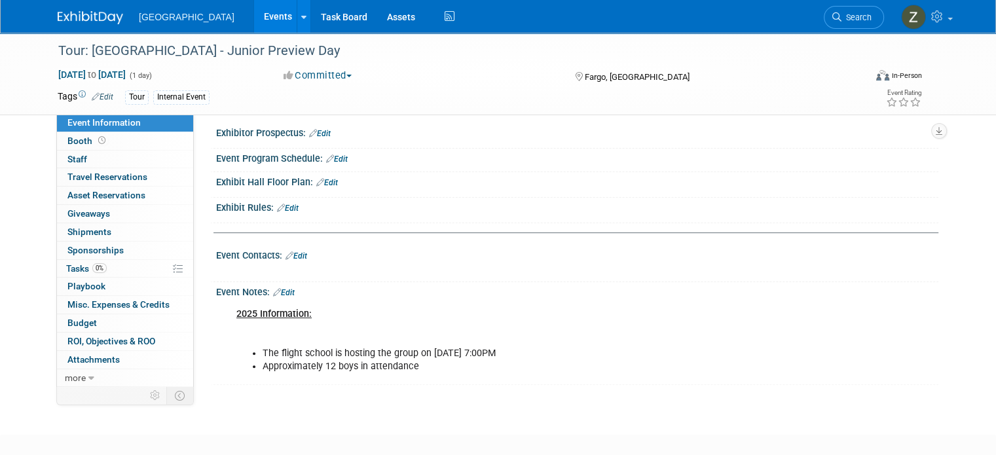
scroll to position [295, 0]
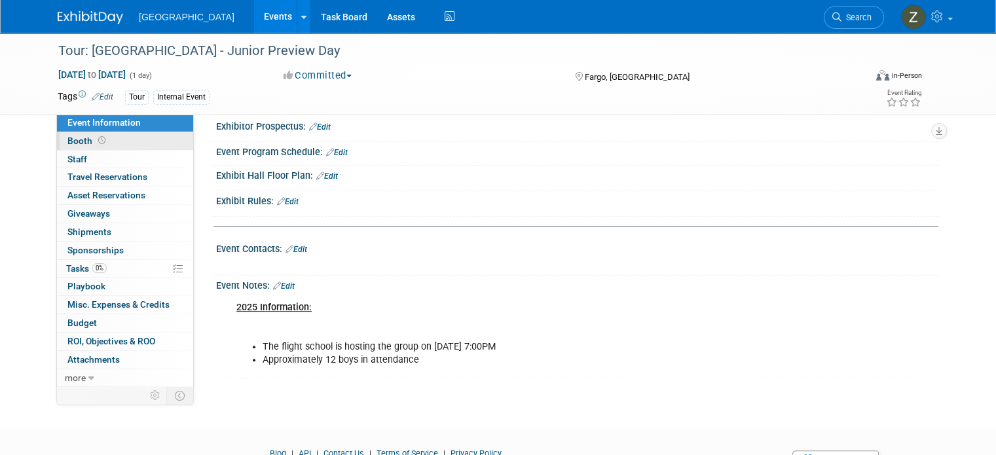
click at [113, 146] on link "Booth" at bounding box center [125, 141] width 136 height 18
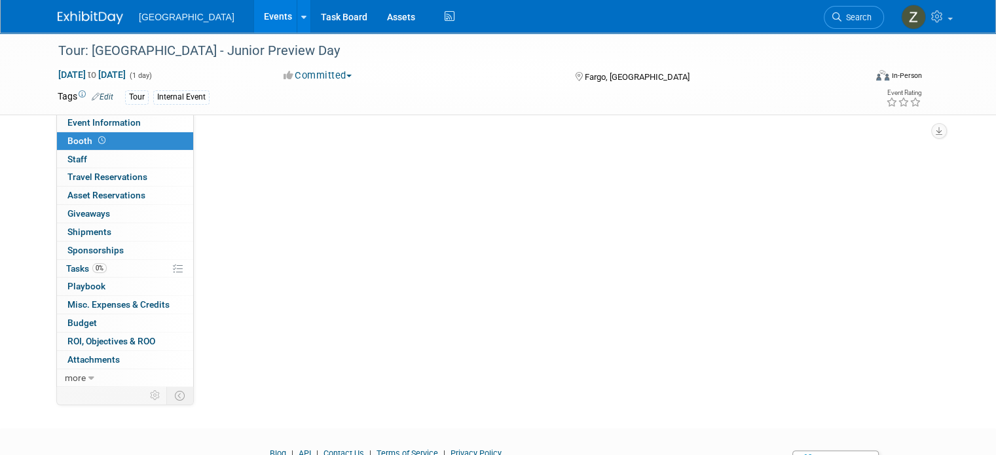
scroll to position [0, 0]
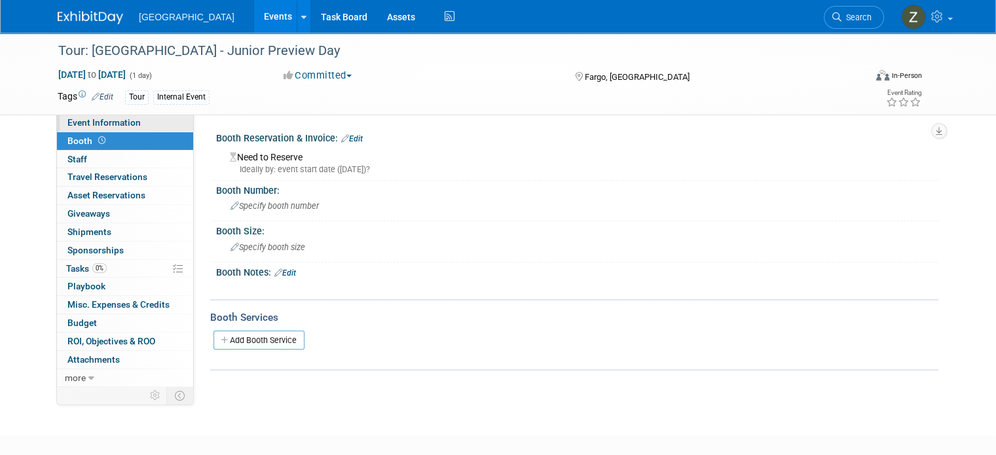
click at [115, 124] on span "Event Information" at bounding box center [103, 122] width 73 height 10
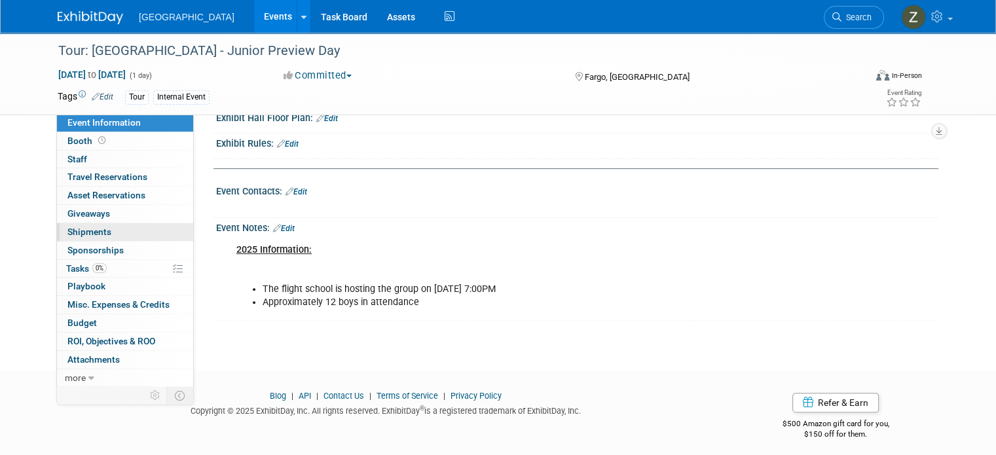
scroll to position [317, 0]
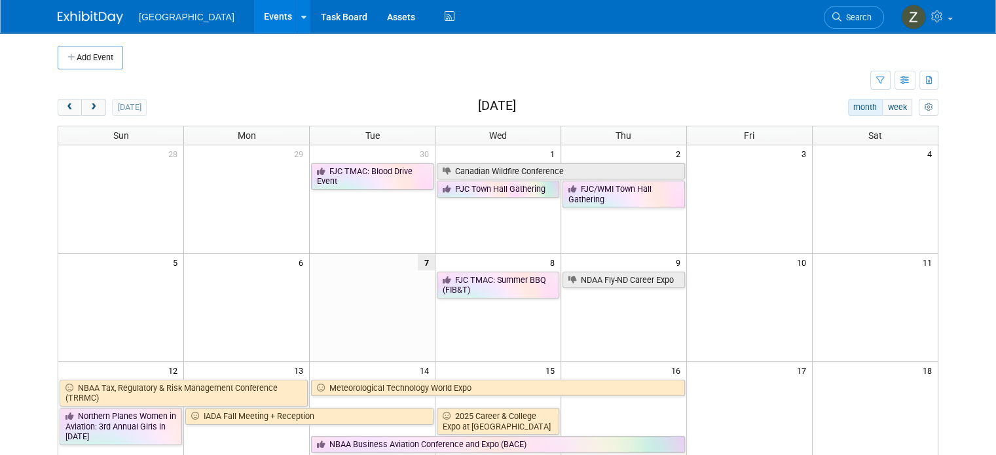
scroll to position [290, 0]
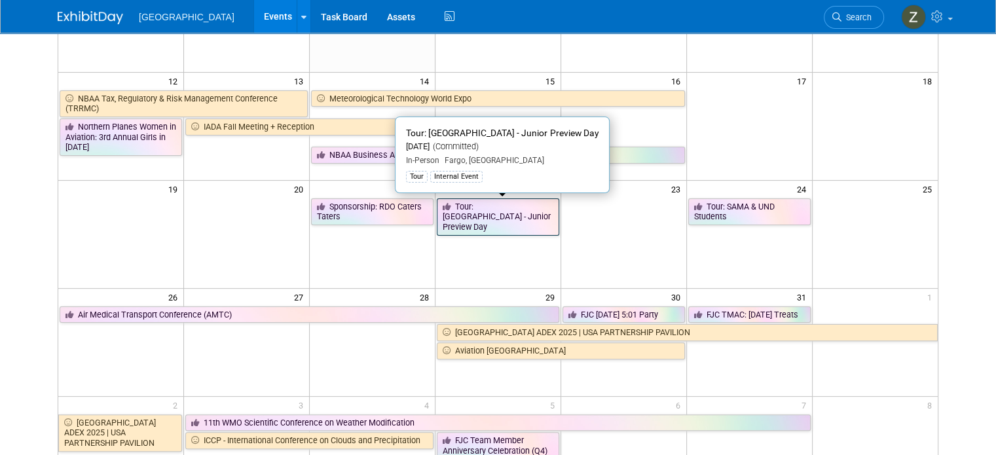
click at [502, 218] on link "Tour: [GEOGRAPHIC_DATA] - Junior Preview Day" at bounding box center [498, 216] width 122 height 37
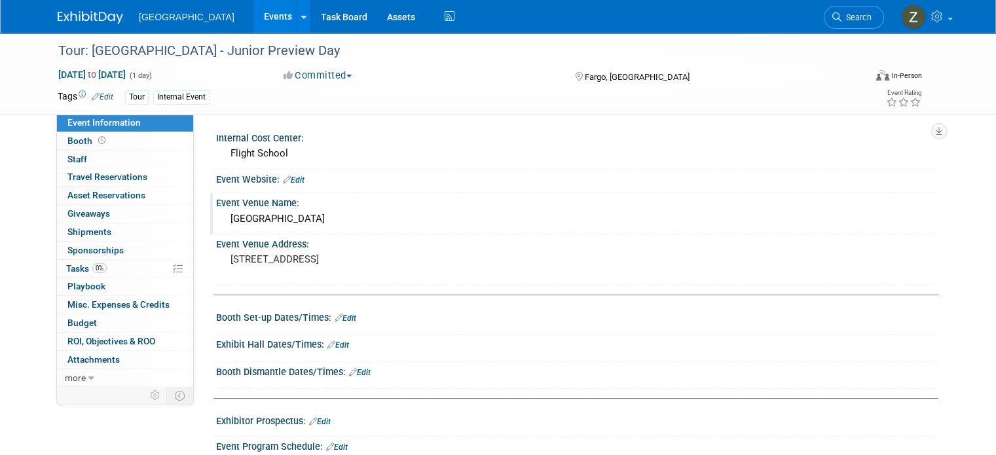
click at [582, 202] on div "Event Venue Name:" at bounding box center [577, 201] width 722 height 16
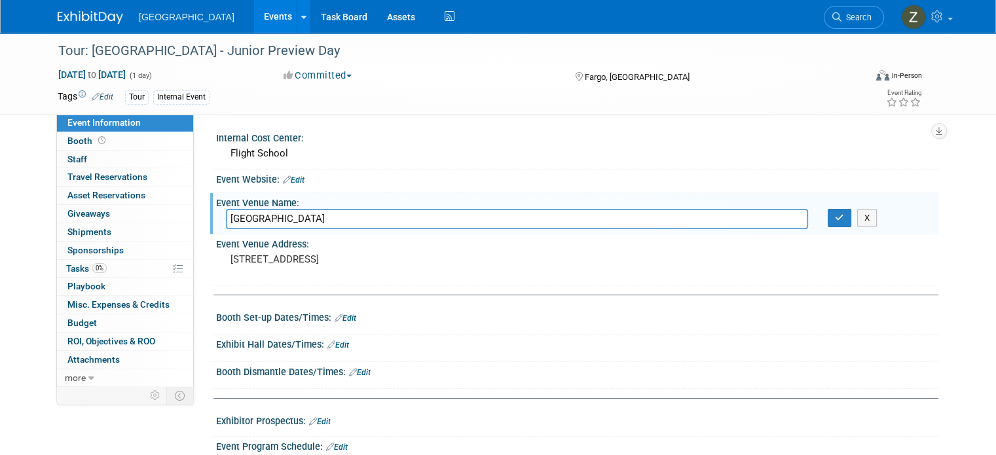
click at [304, 77] on button "Committed" at bounding box center [318, 76] width 78 height 14
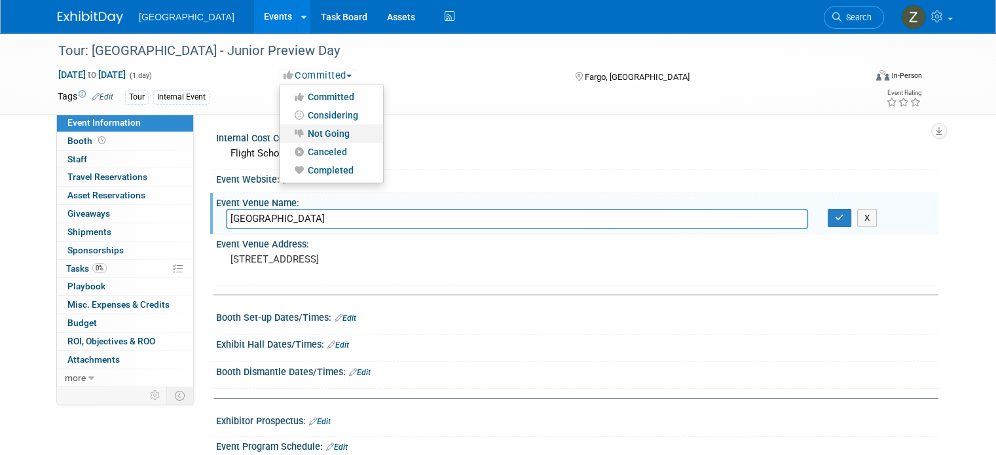
click at [324, 134] on link "Not Going" at bounding box center [331, 133] width 103 height 18
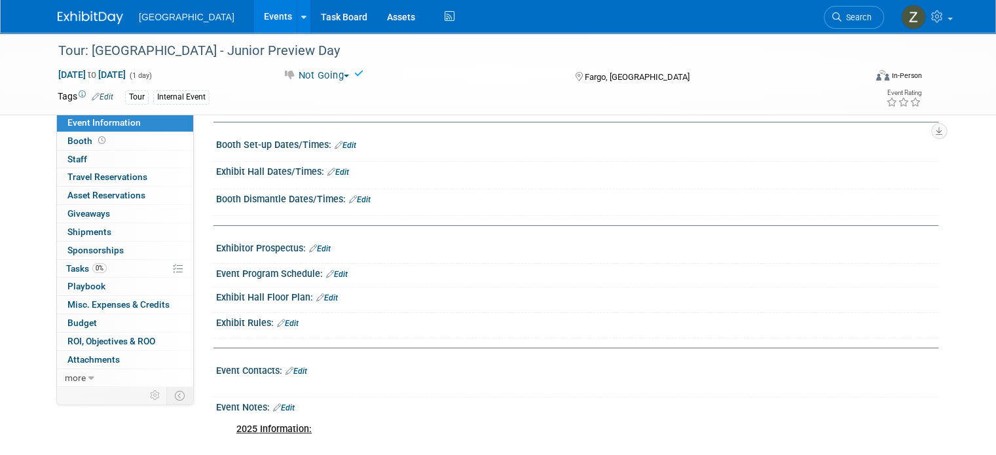
scroll to position [329, 0]
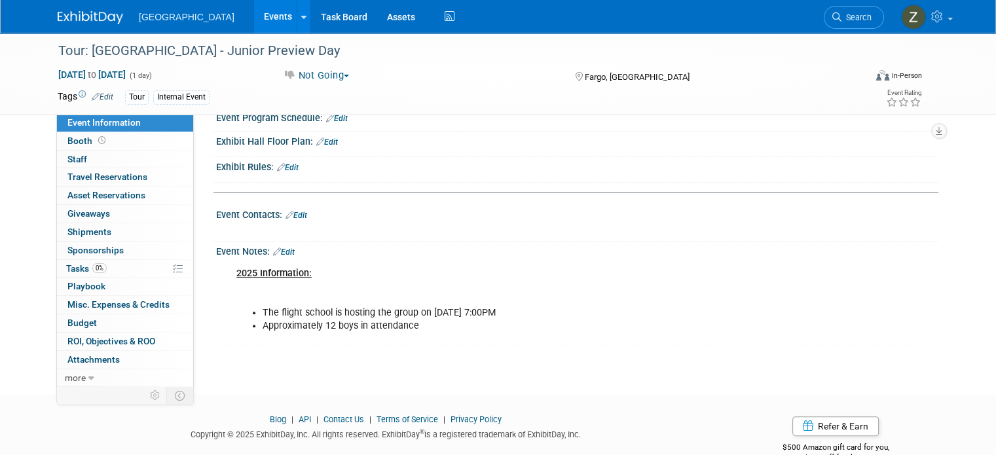
click at [278, 248] on link "Edit" at bounding box center [284, 252] width 22 height 9
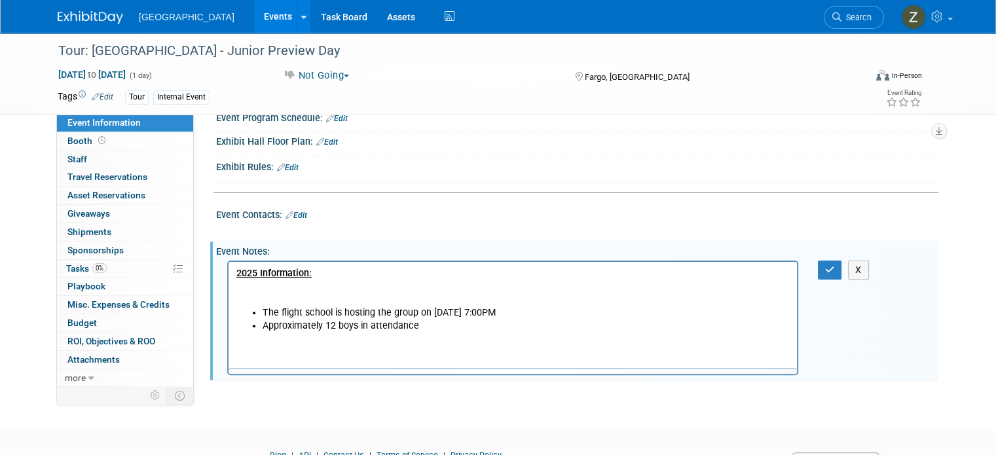
scroll to position [0, 0]
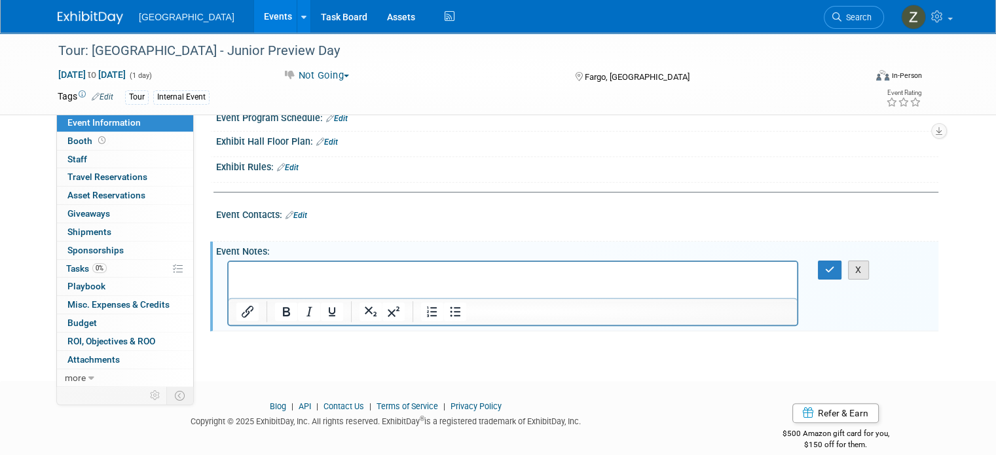
click at [865, 272] on button "X" at bounding box center [858, 270] width 21 height 19
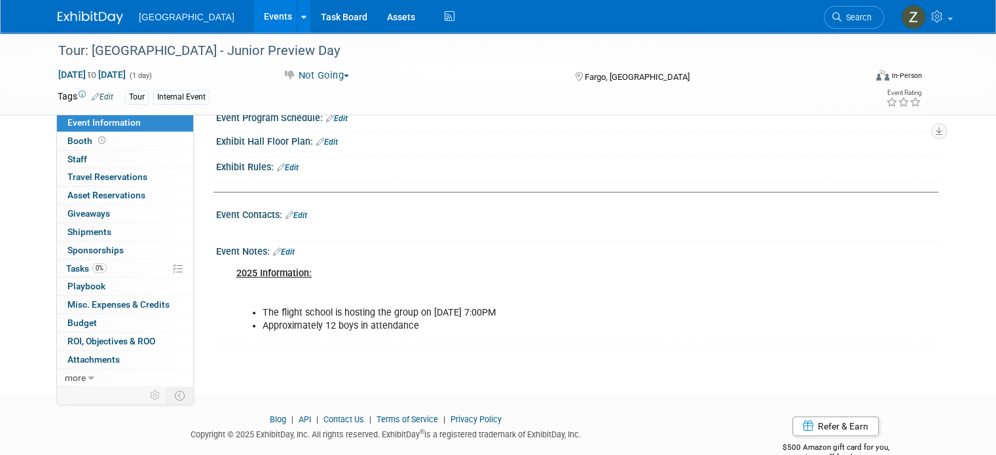
click at [286, 215] on icon at bounding box center [290, 215] width 8 height 9
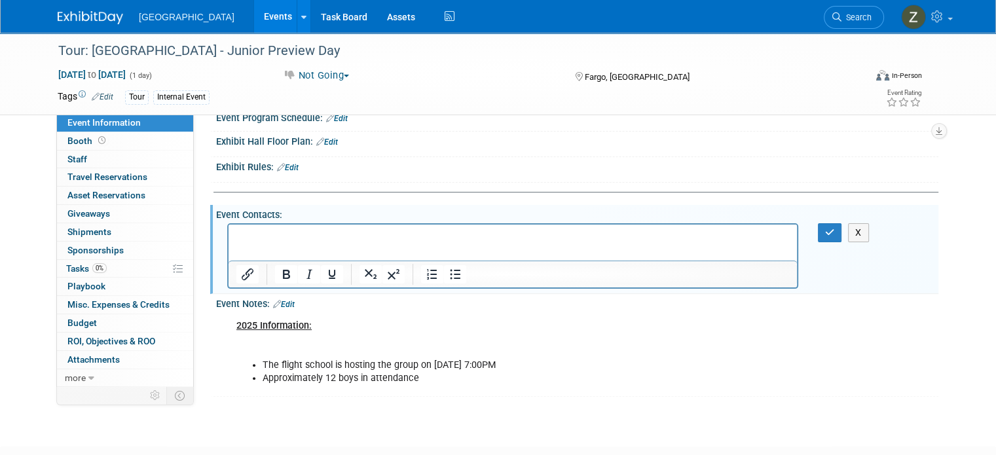
click at [433, 313] on div "2025 Information: The flight school is hosting the group on 3/24 @ 7:00PM Appro…" at bounding box center [512, 352] width 571 height 79
click at [276, 301] on link "Edit" at bounding box center [284, 304] width 22 height 9
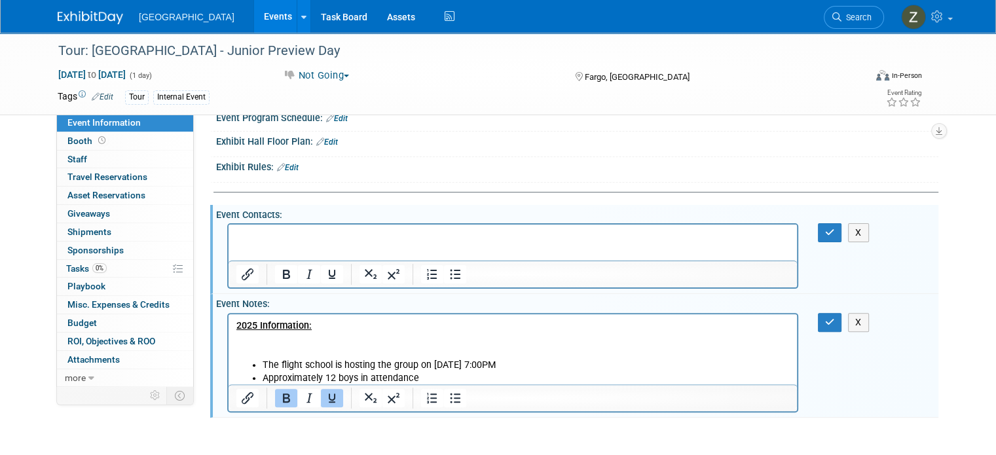
click at [296, 354] on p "2025 Information:" at bounding box center [512, 338] width 553 height 39
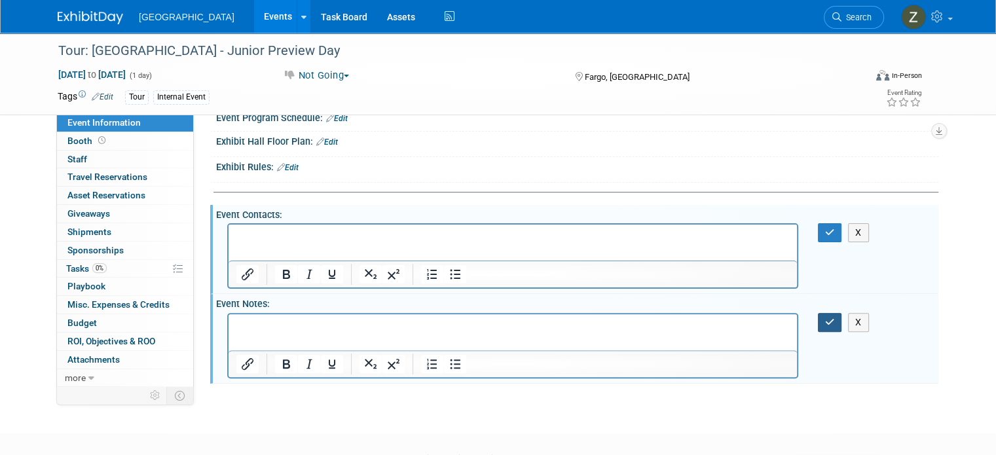
click at [835, 318] on icon "button" at bounding box center [830, 322] width 10 height 9
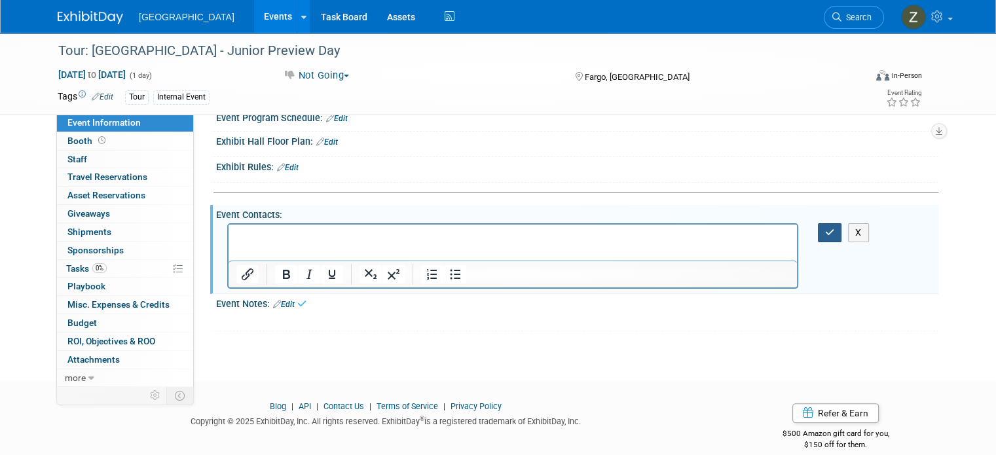
click at [835, 233] on icon "button" at bounding box center [830, 232] width 10 height 9
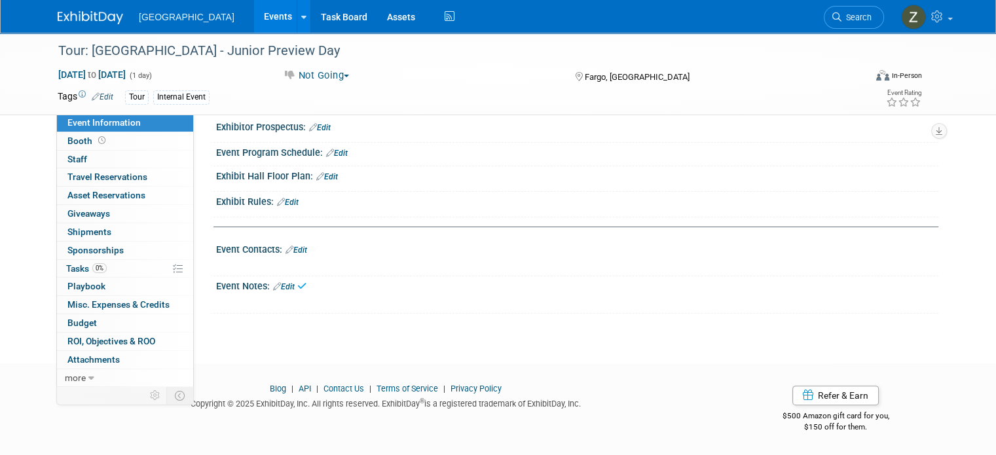
scroll to position [290, 0]
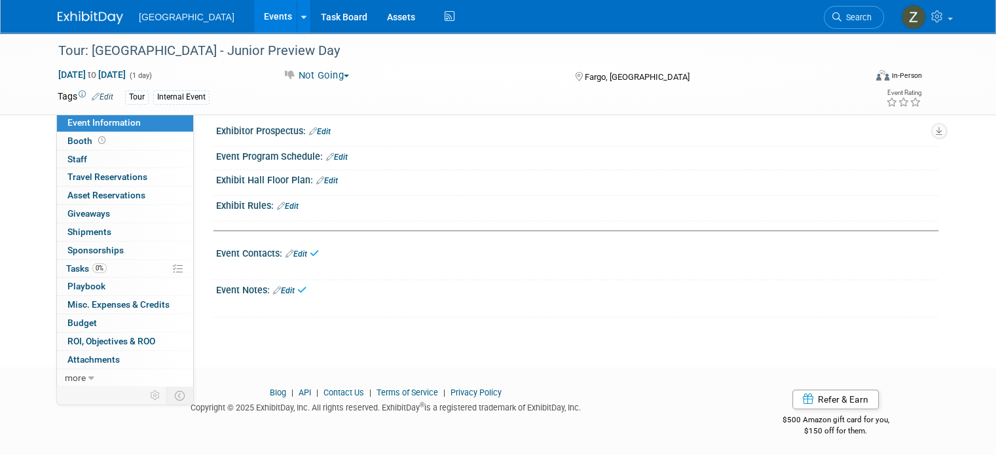
click at [254, 21] on link "Events" at bounding box center [278, 16] width 48 height 33
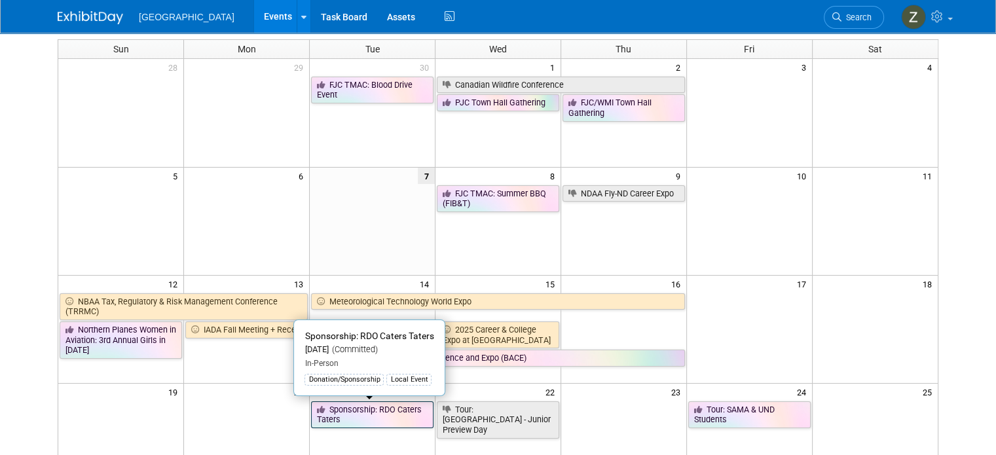
click at [377, 413] on link "Sponsorship: RDO Caters Taters" at bounding box center [372, 415] width 122 height 27
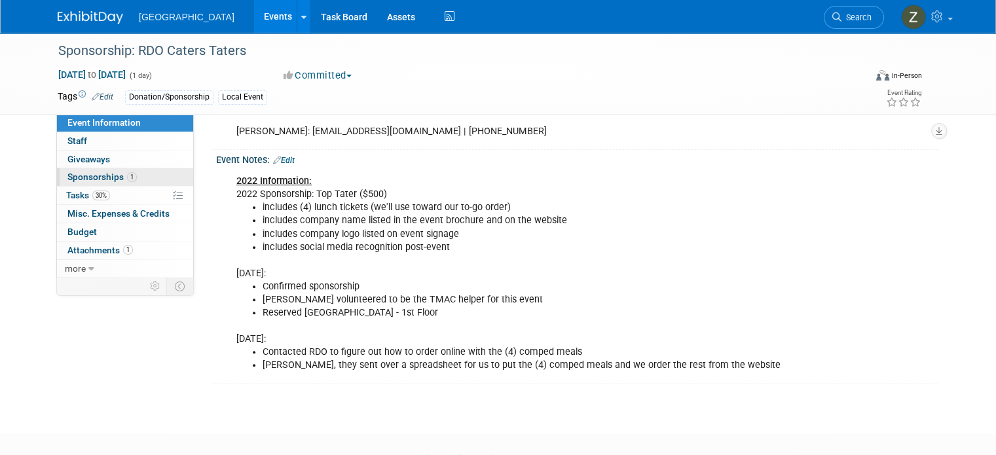
click at [111, 180] on span "Sponsorships 1" at bounding box center [101, 177] width 69 height 10
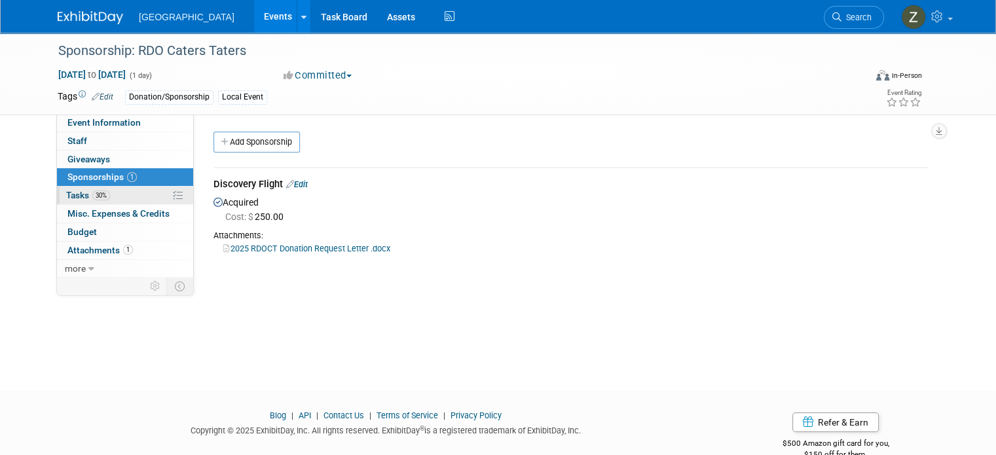
click at [110, 197] on link "30% Tasks 30%" at bounding box center [125, 196] width 136 height 18
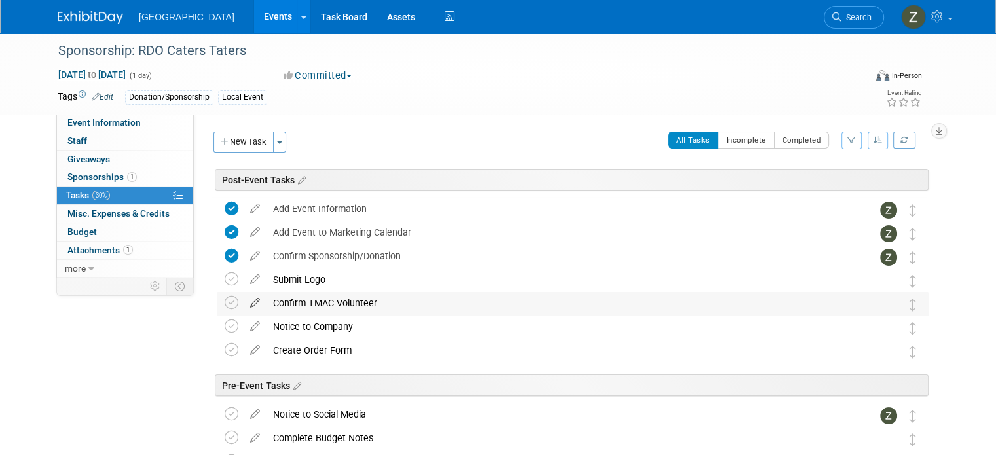
scroll to position [107, 0]
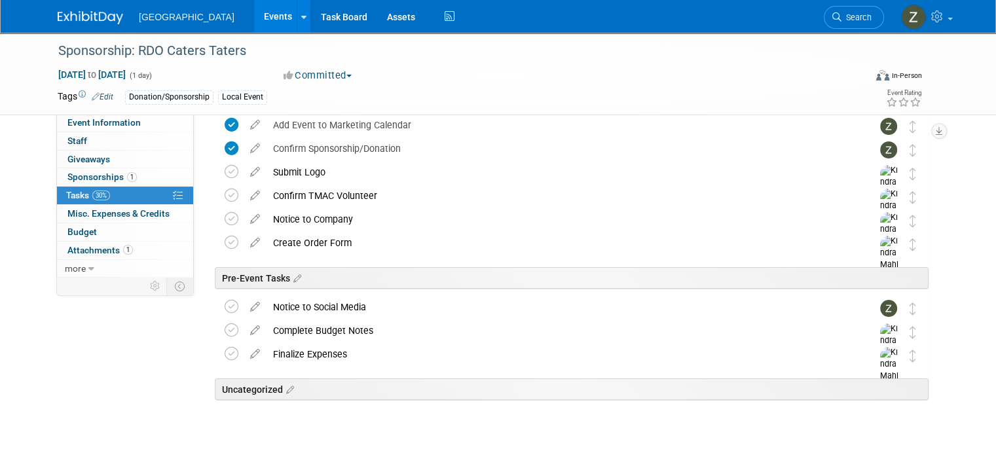
click at [257, 16] on link "Events" at bounding box center [278, 16] width 48 height 33
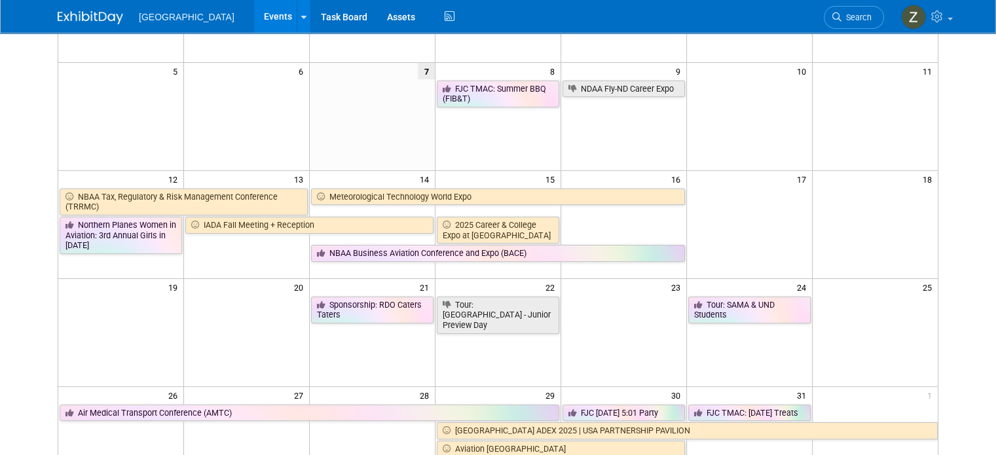
click at [603, 234] on td at bounding box center [624, 229] width 126 height 28
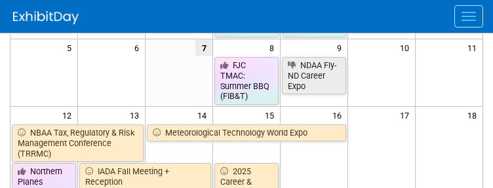
click at [145, 75] on td at bounding box center [178, 80] width 67 height 49
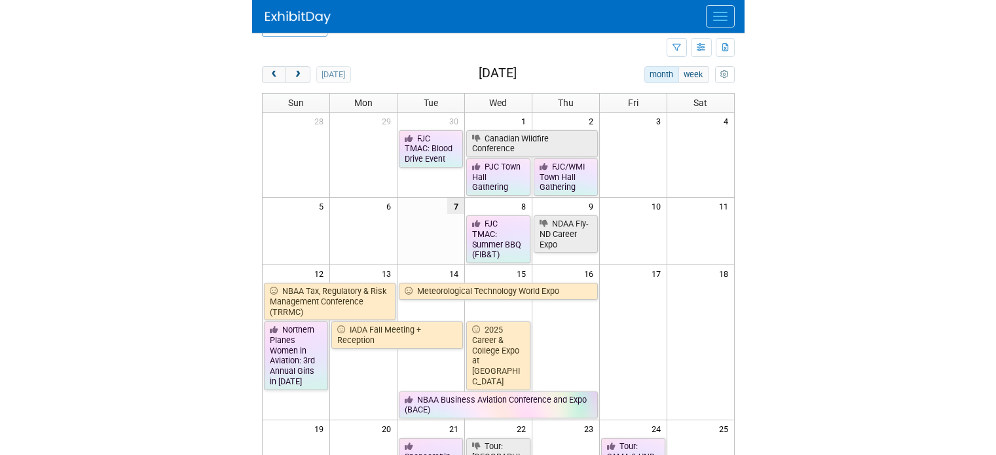
scroll to position [33, 0]
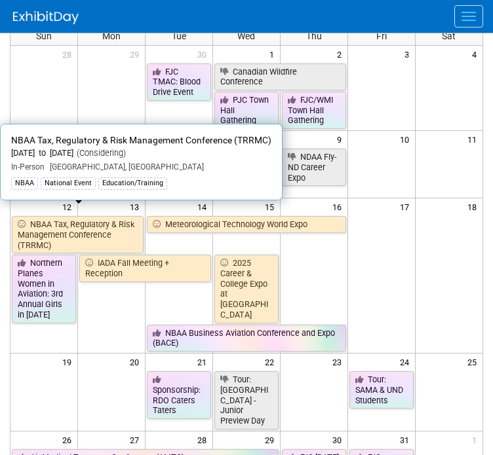
scroll to position [131, 0]
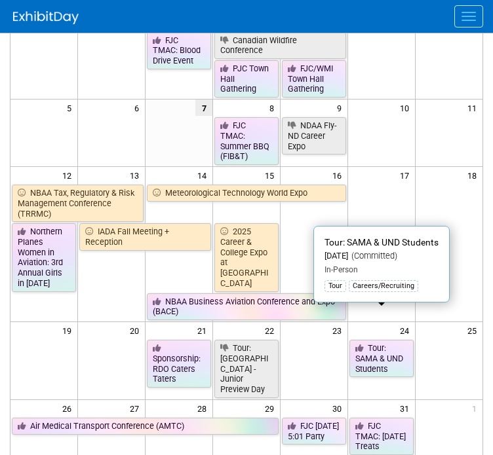
click at [382, 340] on link "Tour: SAMA & UND Students" at bounding box center [381, 358] width 64 height 37
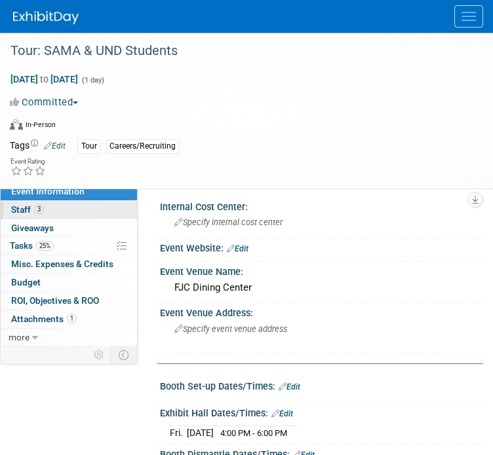
click at [68, 215] on link "3 Staff 3" at bounding box center [69, 210] width 136 height 18
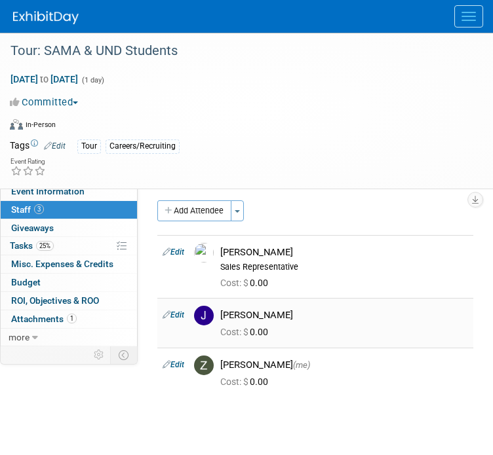
scroll to position [65, 0]
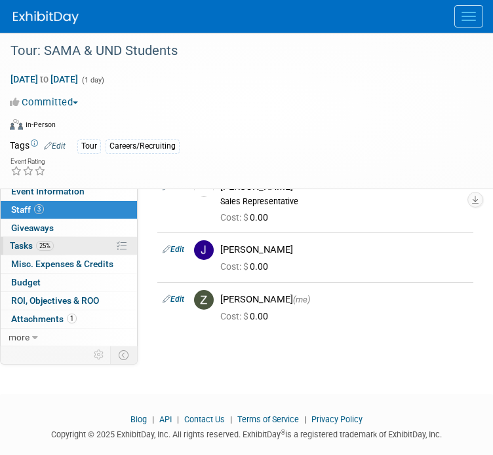
click at [96, 244] on link "25% Tasks 25%" at bounding box center [69, 246] width 136 height 18
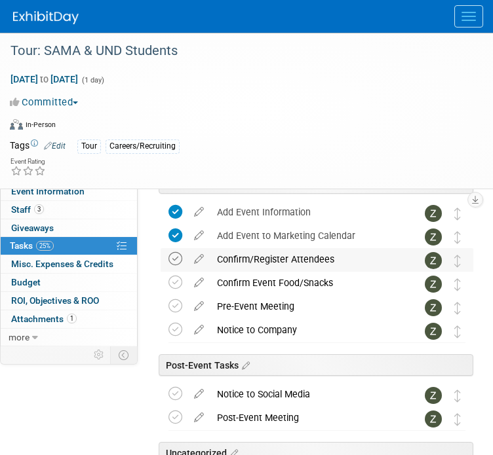
click at [173, 265] on icon at bounding box center [175, 259] width 14 height 14
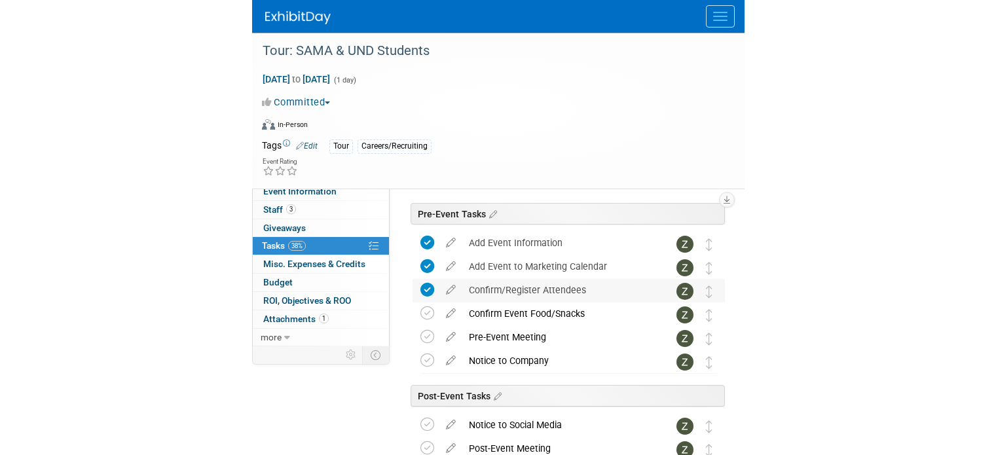
scroll to position [0, 0]
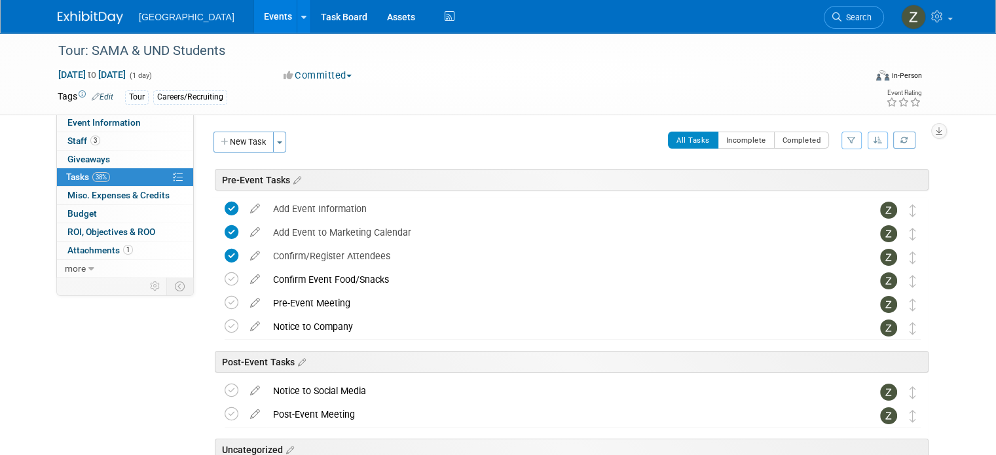
click at [254, 19] on link "Events" at bounding box center [278, 16] width 48 height 33
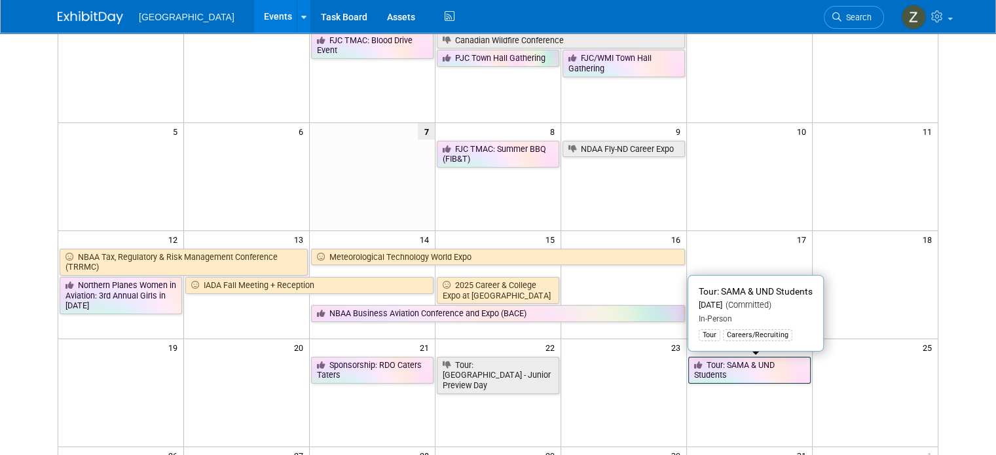
click at [759, 377] on link "Tour: SAMA & UND Students" at bounding box center [749, 370] width 122 height 27
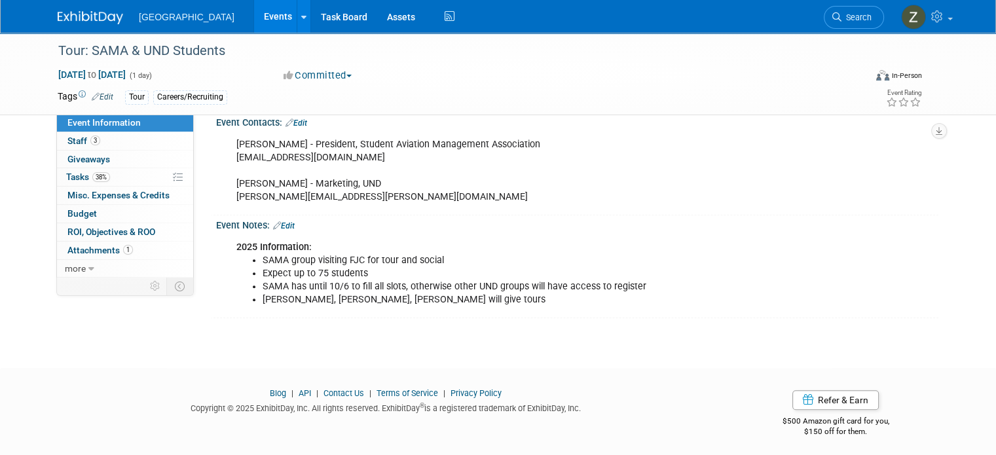
click at [254, 21] on link "Events" at bounding box center [278, 16] width 48 height 33
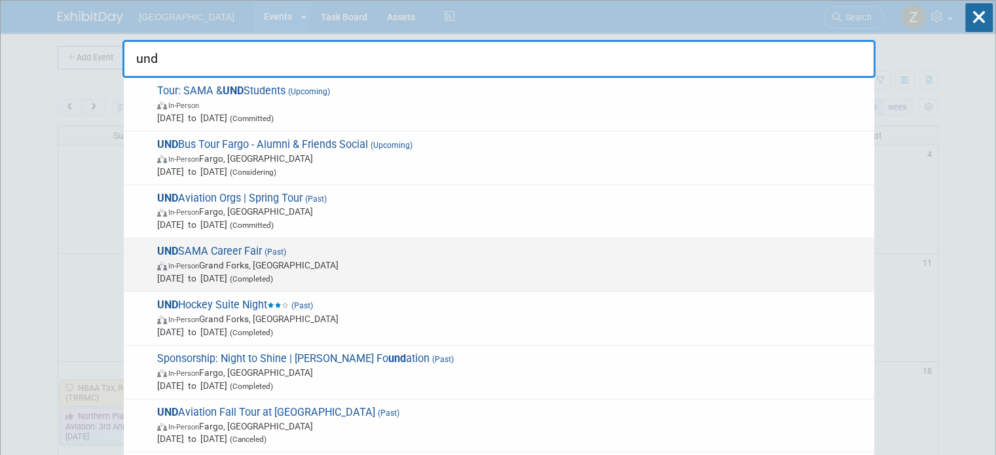
scroll to position [65, 0]
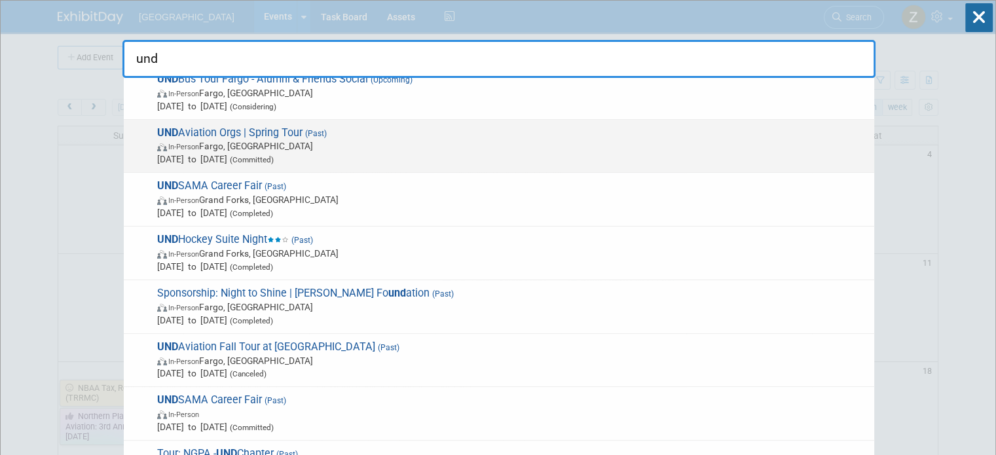
type input "und"
click at [343, 149] on span "In-Person Fargo, [GEOGRAPHIC_DATA]" at bounding box center [512, 146] width 711 height 13
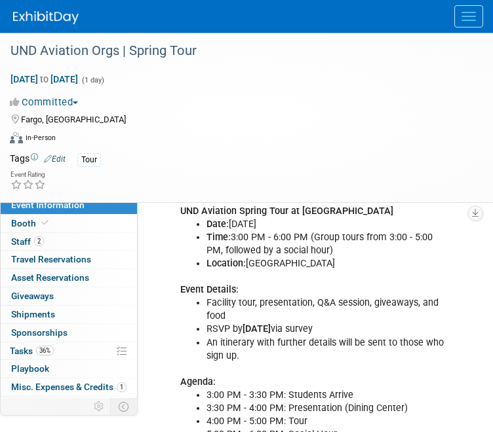
scroll to position [785, 0]
